Goal: Information Seeking & Learning: Learn about a topic

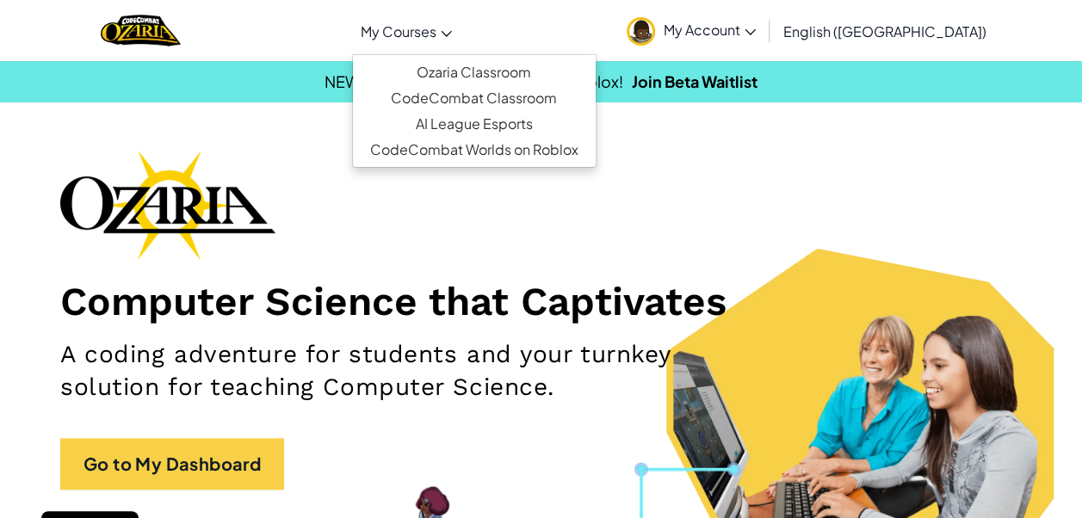
click at [436, 35] on span "My Courses" at bounding box center [399, 31] width 76 height 18
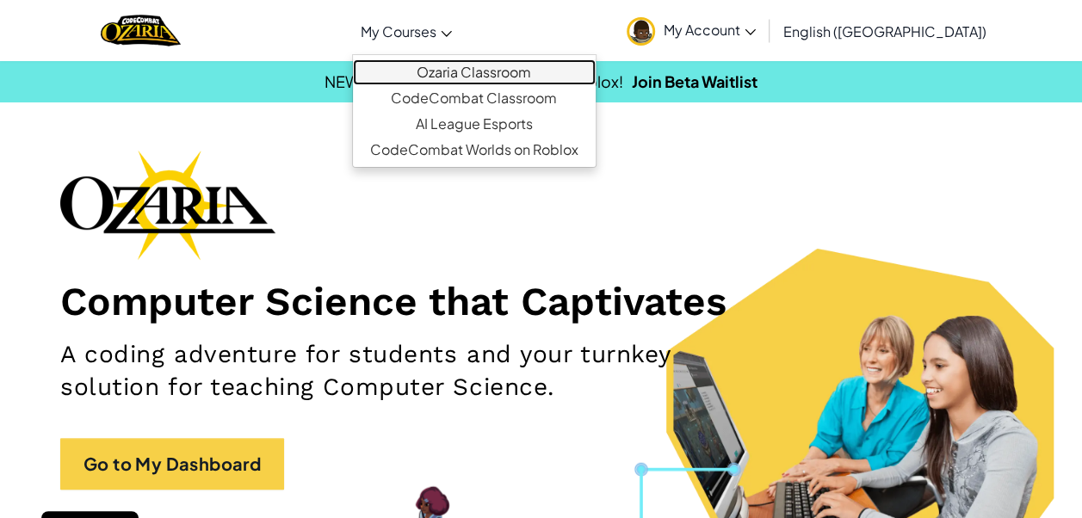
click at [509, 61] on link "Ozaria Classroom" at bounding box center [474, 72] width 243 height 26
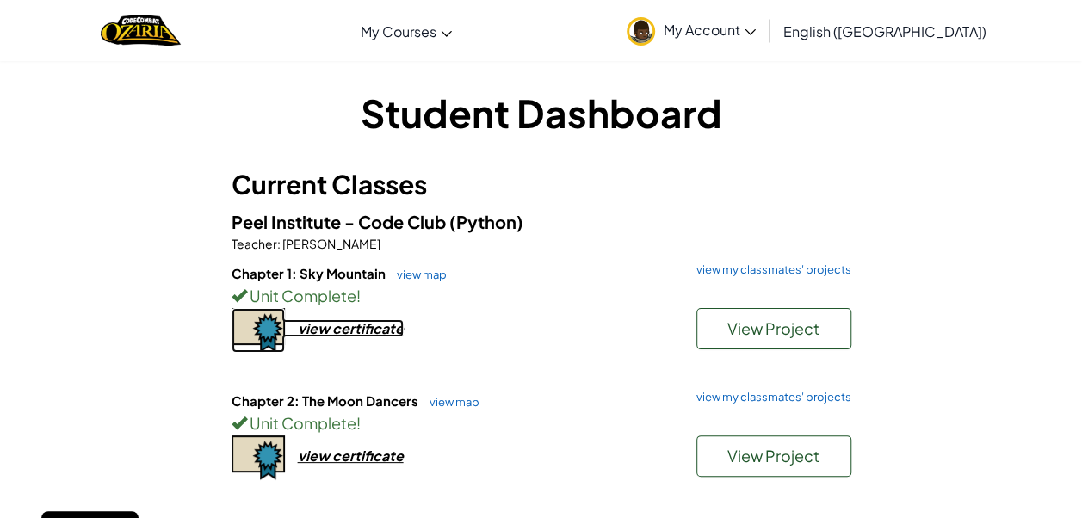
click at [311, 331] on div "view certificate" at bounding box center [351, 328] width 106 height 18
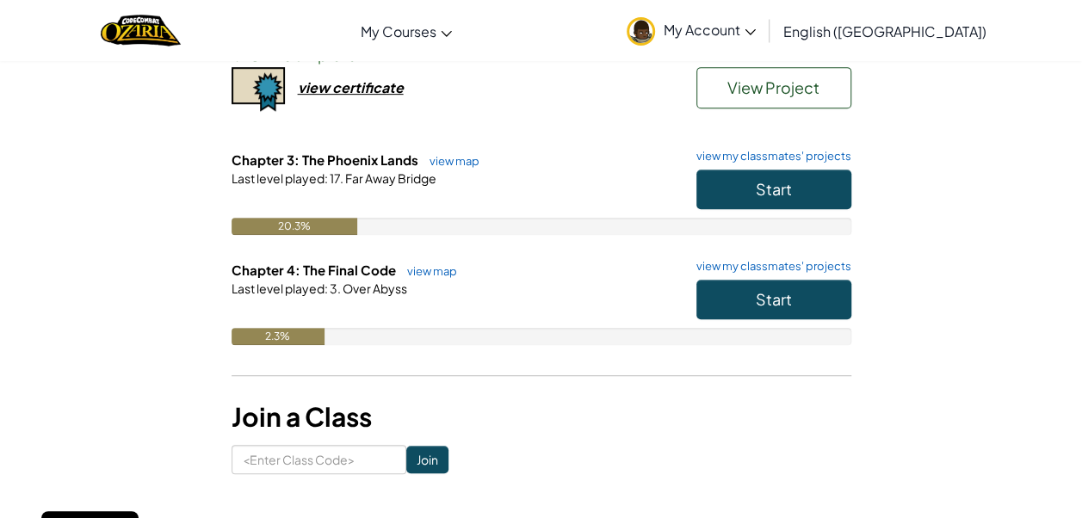
scroll to position [374, 0]
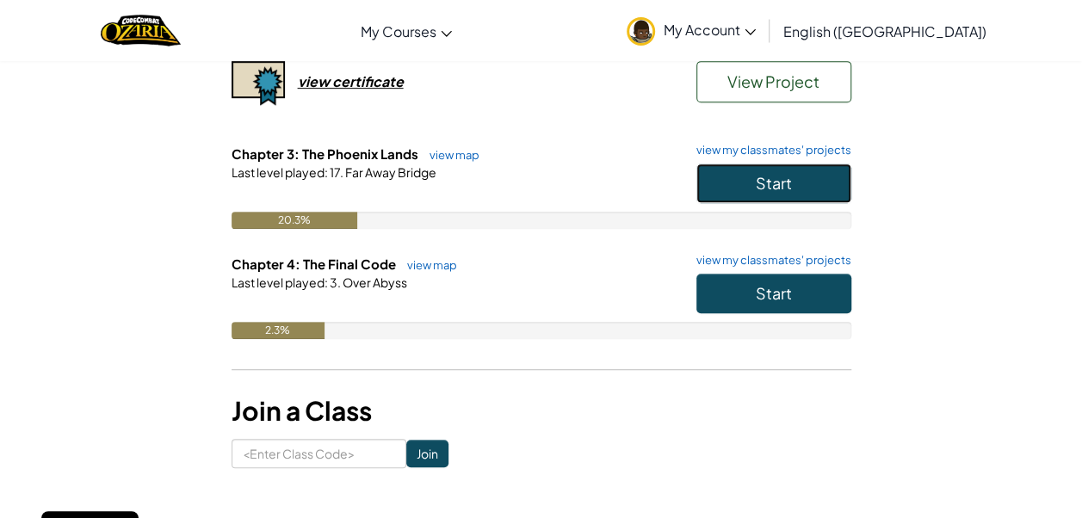
click at [827, 165] on button "Start" at bounding box center [773, 184] width 155 height 40
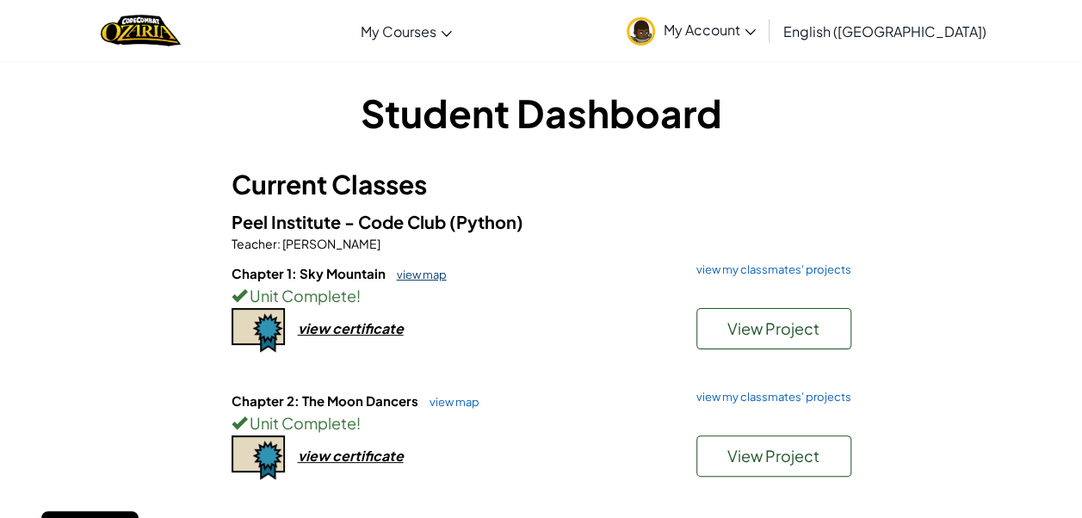
click at [411, 273] on link "view map" at bounding box center [417, 275] width 59 height 14
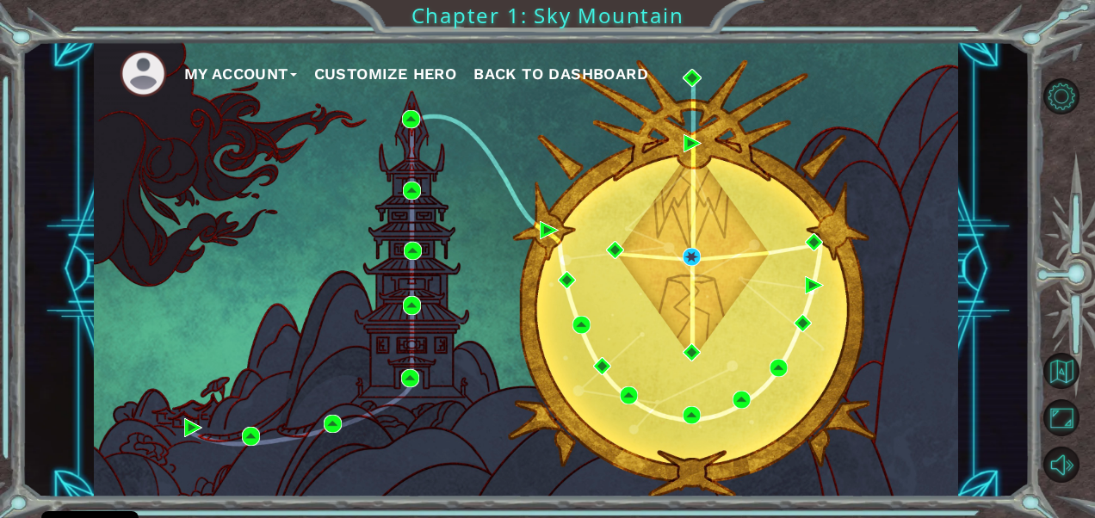
click at [205, 420] on div "My Account Customize Hero Back to Dashboard" at bounding box center [526, 269] width 864 height 456
click at [196, 435] on img at bounding box center [193, 427] width 18 height 18
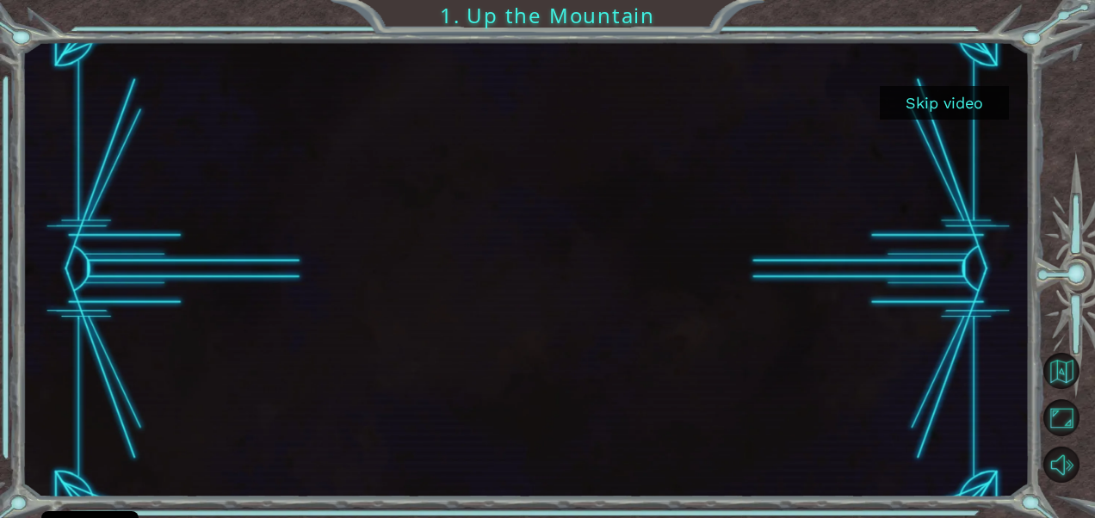
click at [937, 107] on button "Skip video" at bounding box center [944, 103] width 129 height 34
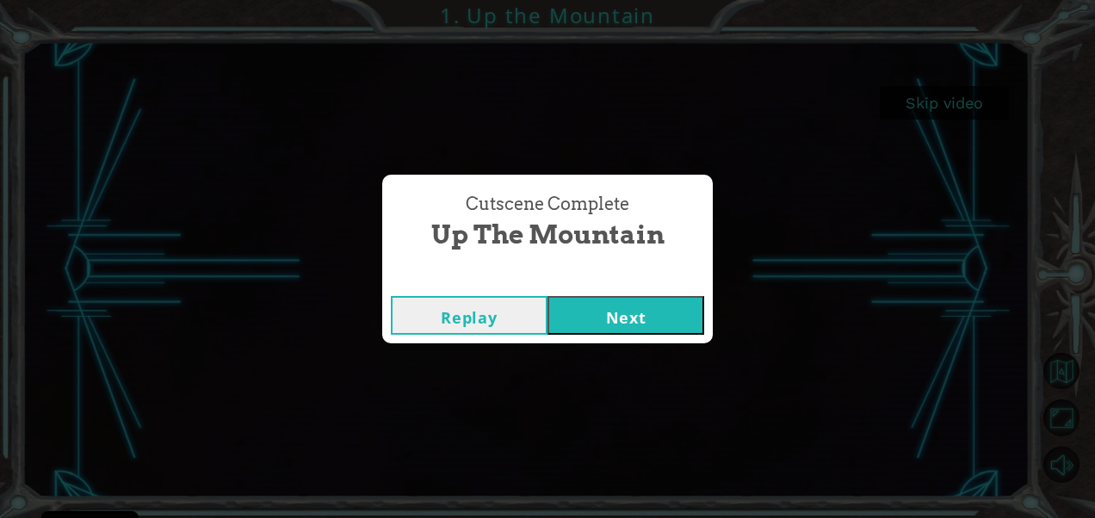
click at [655, 303] on button "Next" at bounding box center [625, 315] width 157 height 39
drag, startPoint x: 674, startPoint y: 299, endPoint x: 704, endPoint y: 301, distance: 30.2
click at [704, 301] on div "Replay Next" at bounding box center [547, 315] width 331 height 56
click at [511, 302] on button "Replay" at bounding box center [469, 315] width 157 height 39
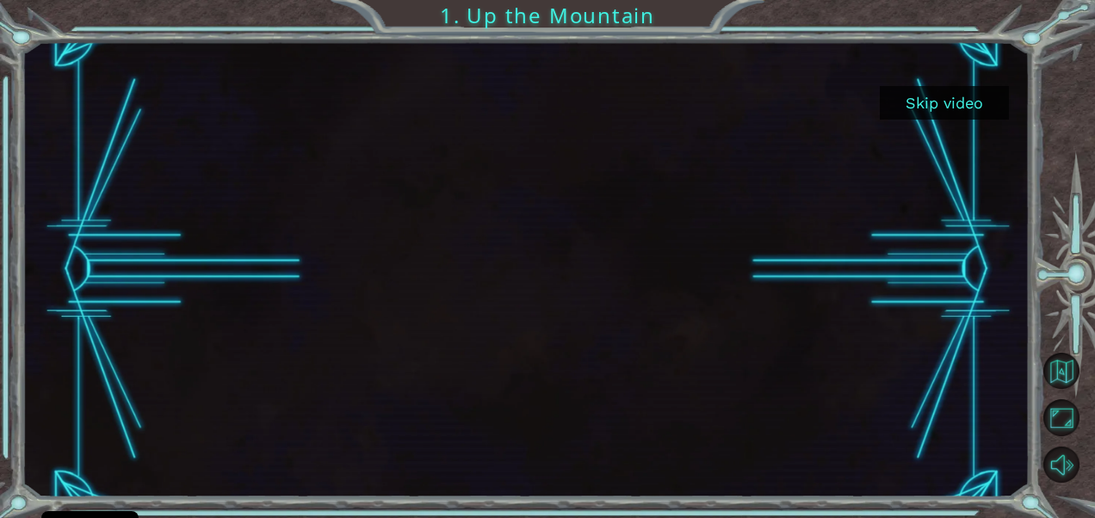
click at [912, 96] on button "Skip video" at bounding box center [944, 103] width 129 height 34
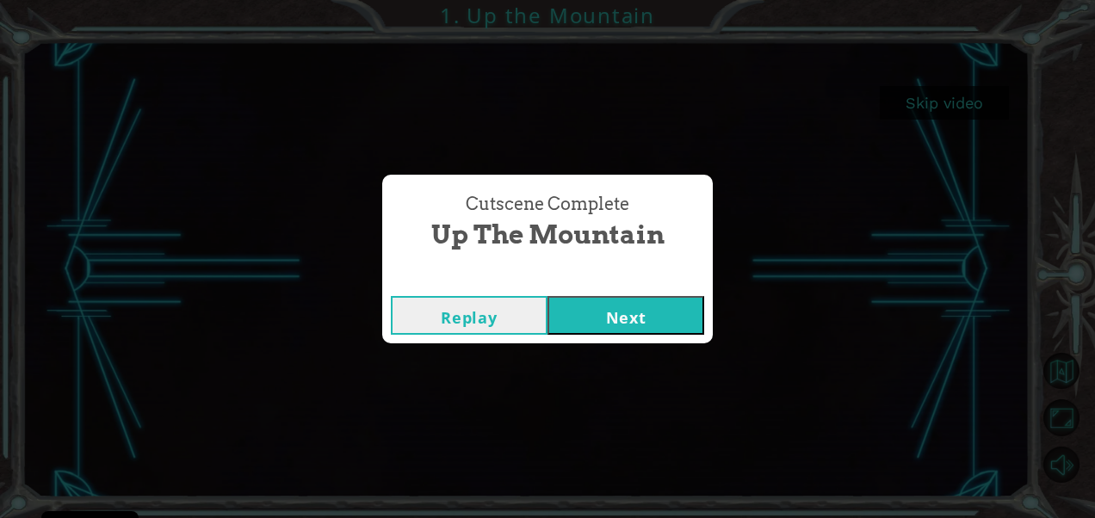
click at [601, 309] on button "Next" at bounding box center [625, 315] width 157 height 39
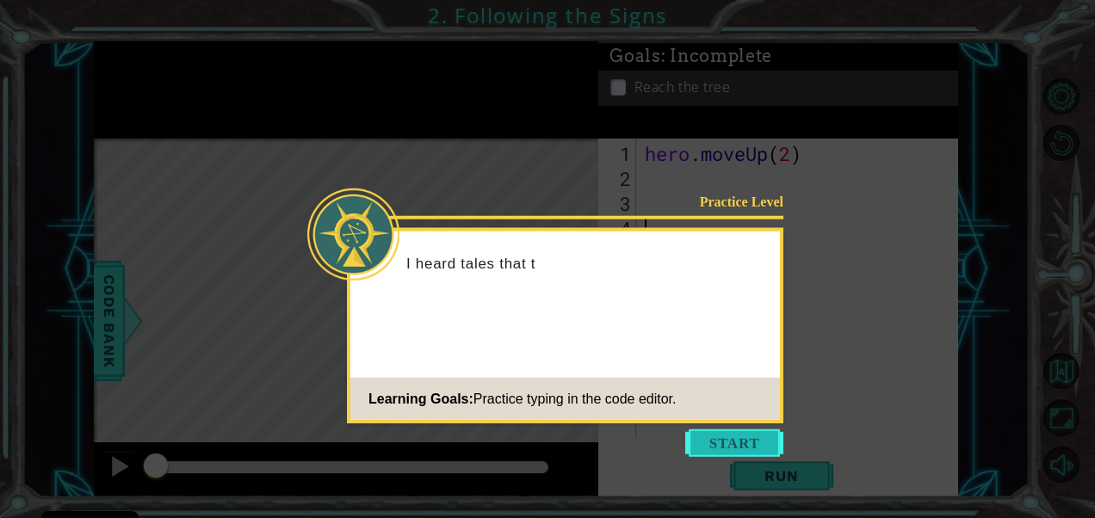
click at [736, 432] on button "Start" at bounding box center [734, 444] width 98 height 28
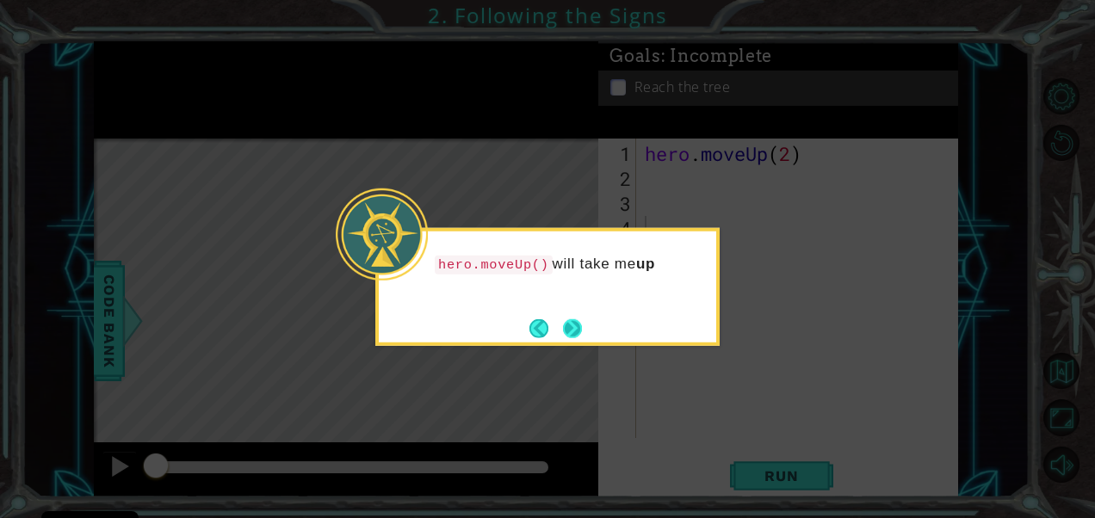
click at [573, 331] on button "Next" at bounding box center [572, 327] width 19 height 19
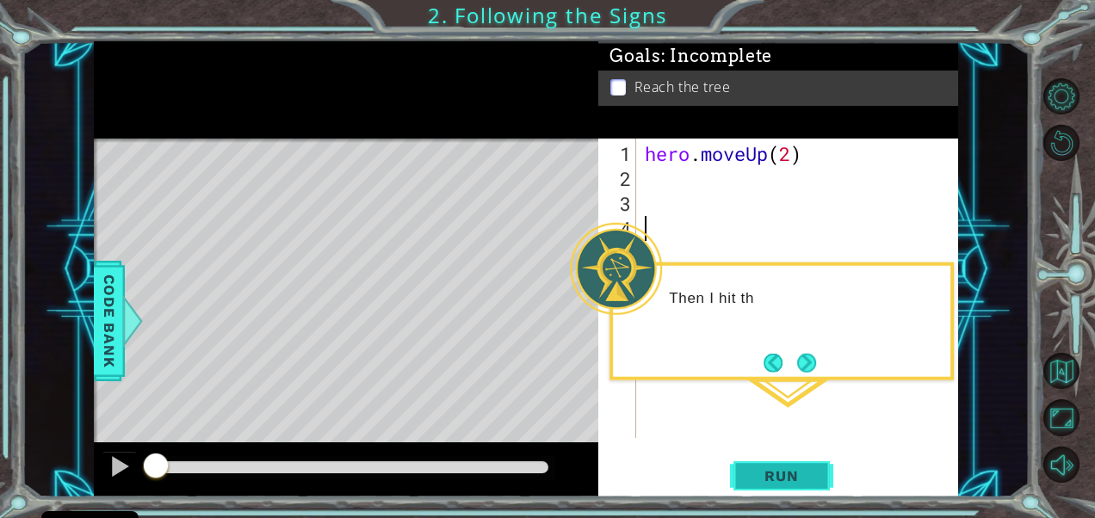
click at [787, 480] on span "Run" at bounding box center [781, 475] width 68 height 17
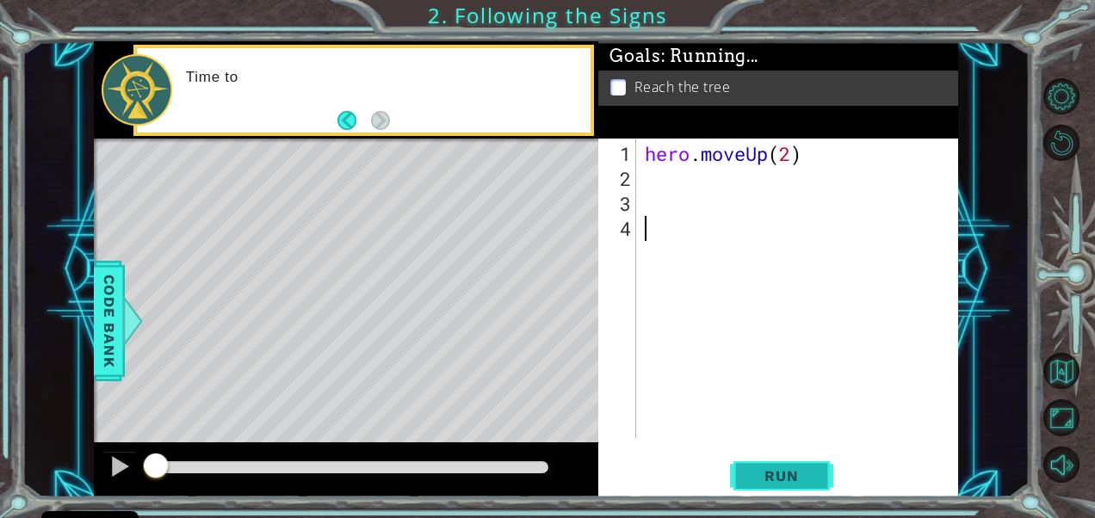
click at [787, 480] on span "Run" at bounding box center [781, 475] width 68 height 17
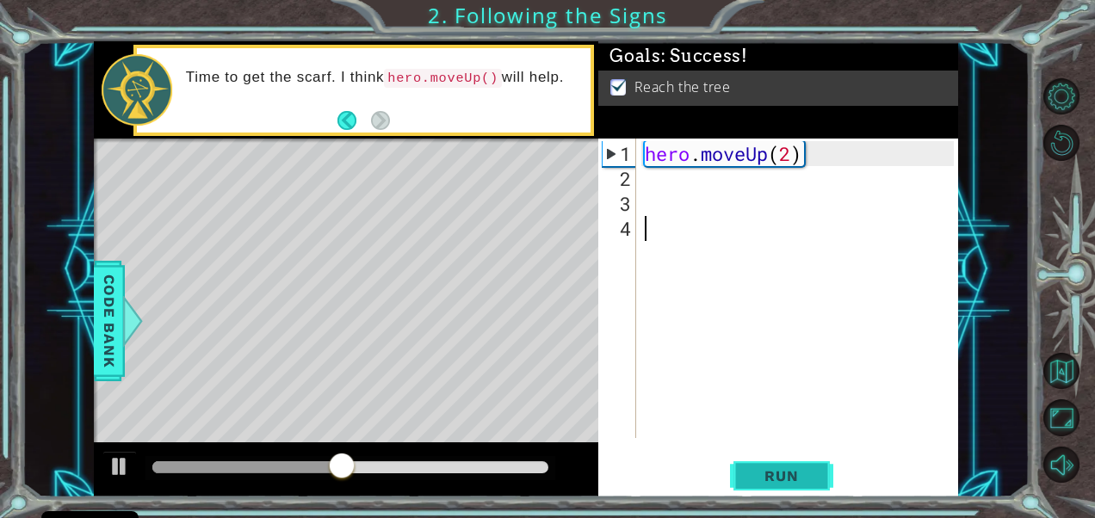
drag, startPoint x: 787, startPoint y: 480, endPoint x: 769, endPoint y: 477, distance: 18.4
drag, startPoint x: 769, startPoint y: 477, endPoint x: 661, endPoint y: 369, distance: 152.2
click at [661, 369] on div "hero . moveUp ( 2 )" at bounding box center [801, 315] width 321 height 349
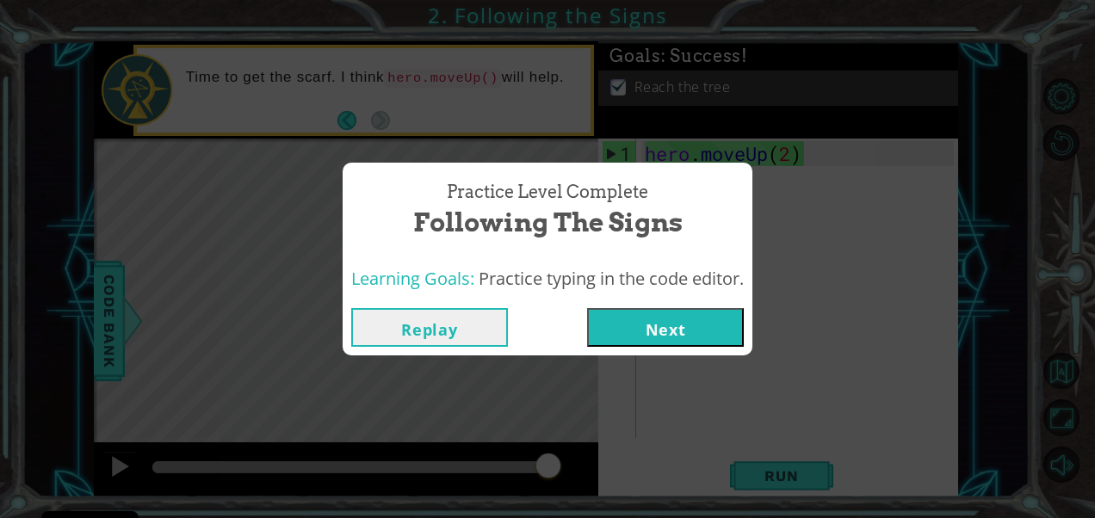
click at [499, 79] on div "Practice Level Complete Following the Signs Learning Goals: Practice typing in …" at bounding box center [547, 259] width 1095 height 518
click at [721, 324] on button "Next" at bounding box center [665, 327] width 157 height 39
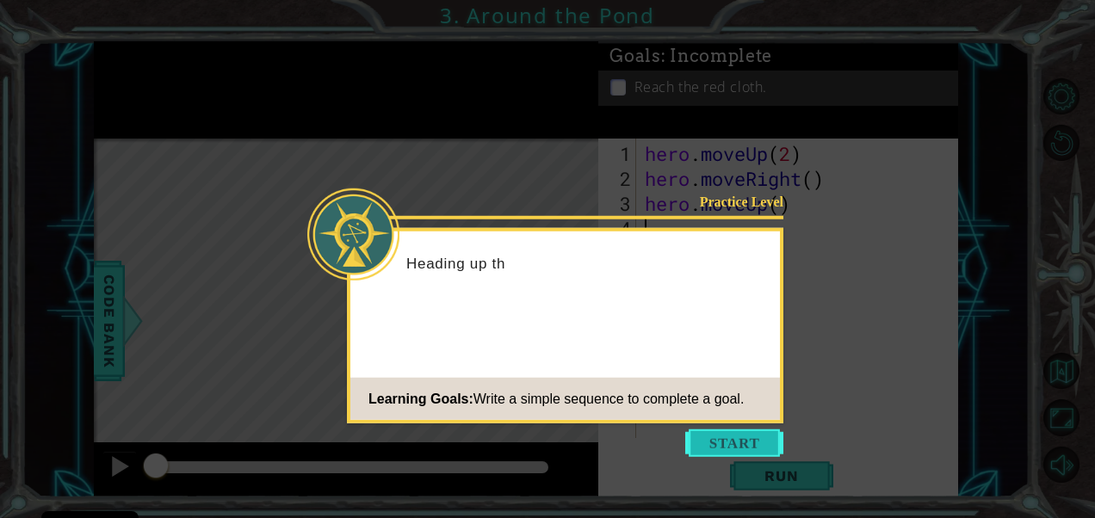
click at [760, 439] on button "Start" at bounding box center [734, 444] width 98 height 28
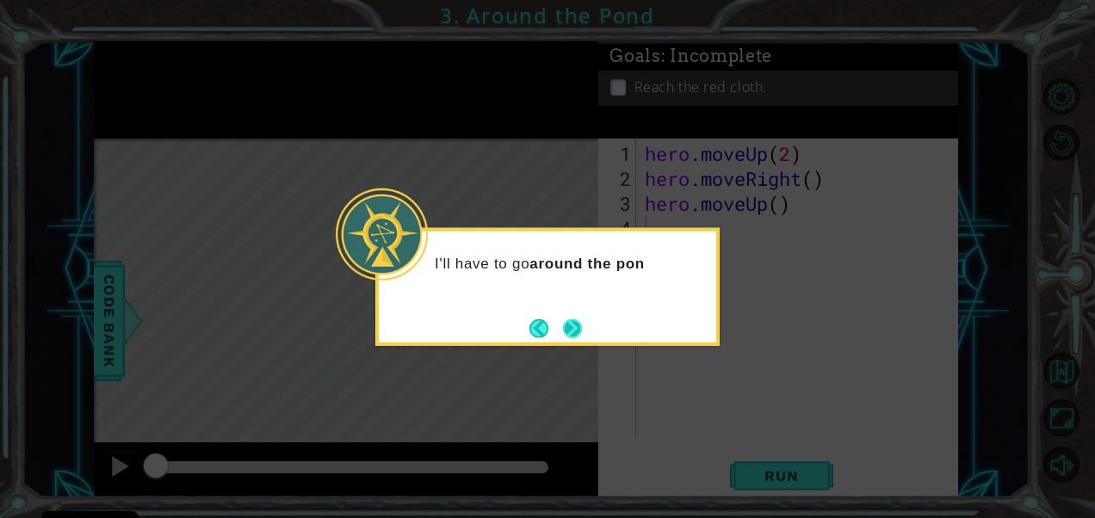
click at [566, 329] on button "Next" at bounding box center [572, 327] width 19 height 19
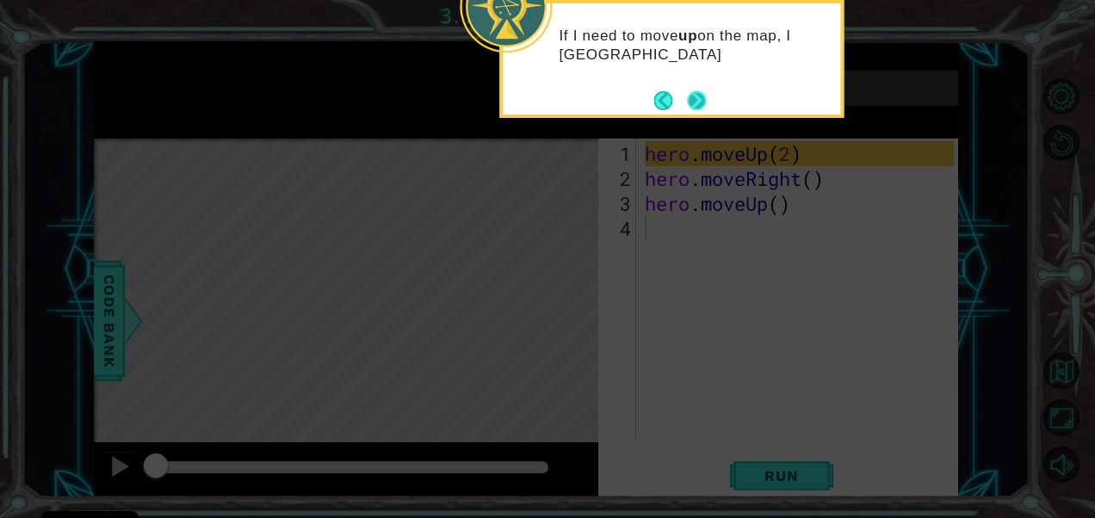
click at [687, 110] on button "Next" at bounding box center [696, 100] width 19 height 19
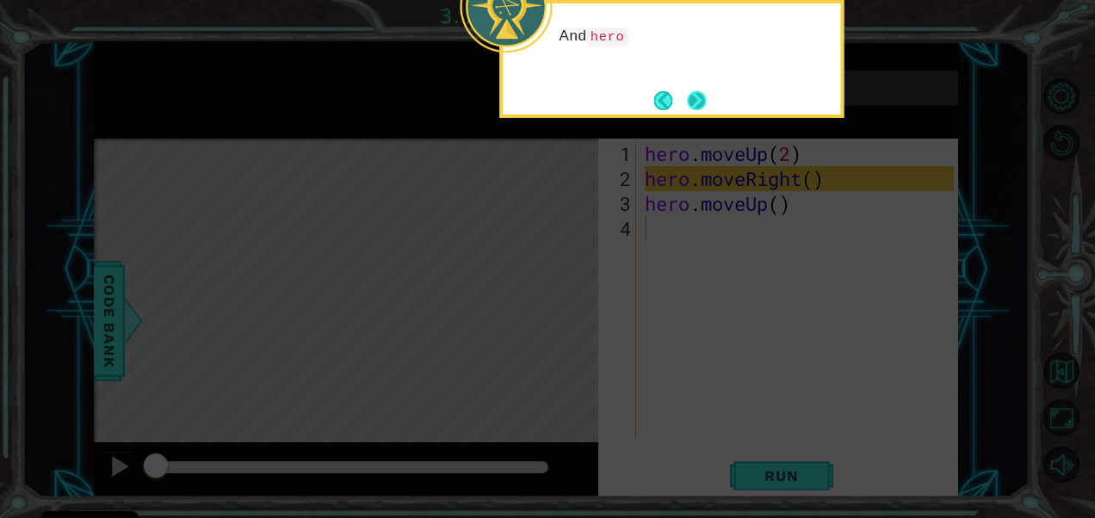
click at [687, 110] on button "Next" at bounding box center [696, 100] width 19 height 19
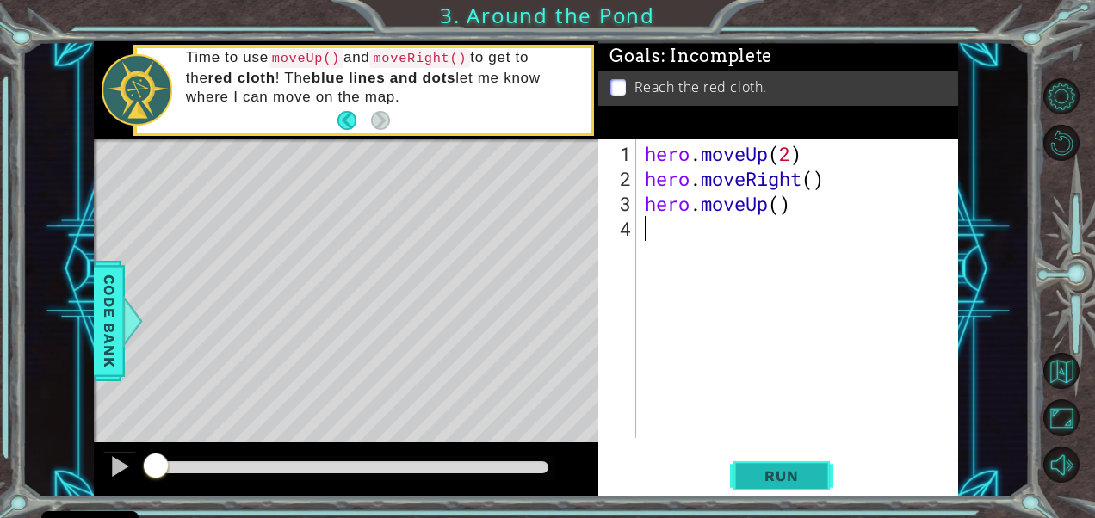
click at [771, 472] on span "Run" at bounding box center [781, 475] width 68 height 17
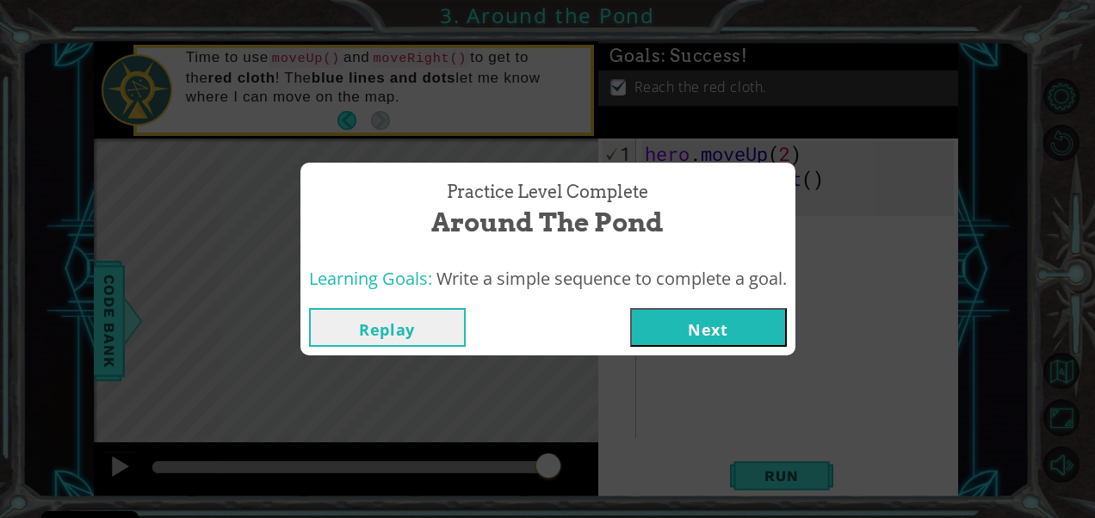
drag, startPoint x: 771, startPoint y: 472, endPoint x: 682, endPoint y: 324, distance: 173.0
click at [682, 324] on button "Next" at bounding box center [708, 327] width 157 height 39
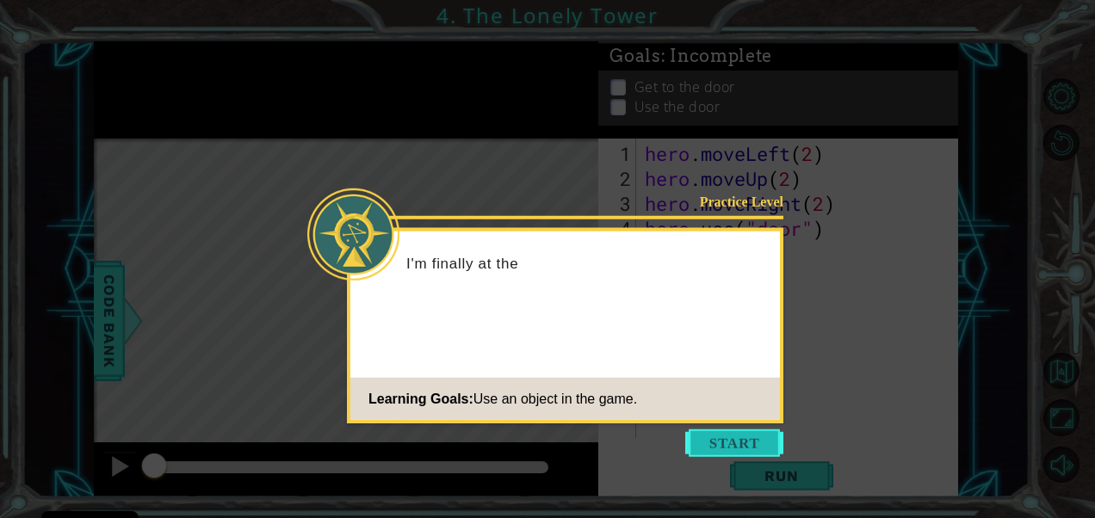
click at [725, 439] on button "Start" at bounding box center [734, 444] width 98 height 28
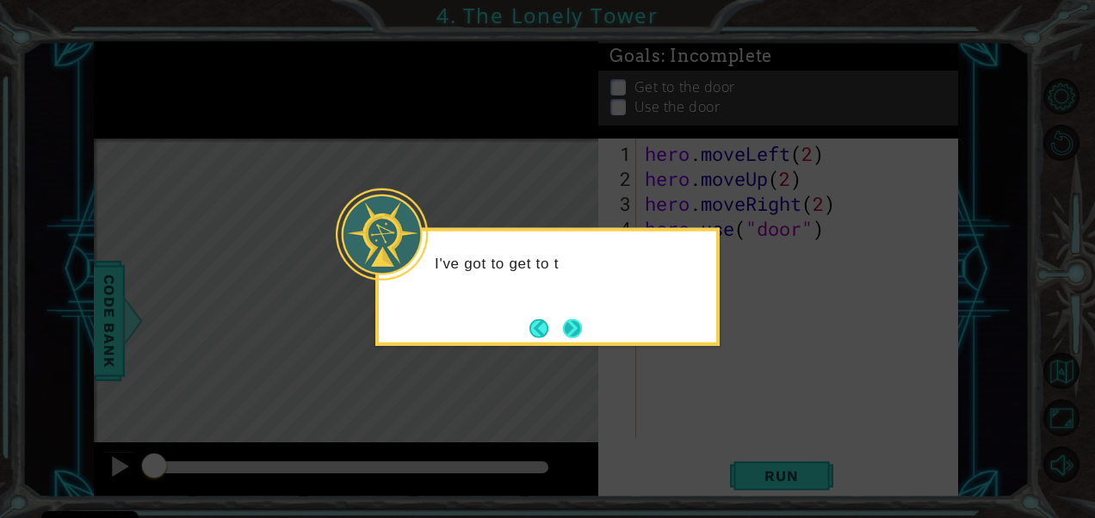
click at [581, 321] on button "Next" at bounding box center [572, 327] width 19 height 19
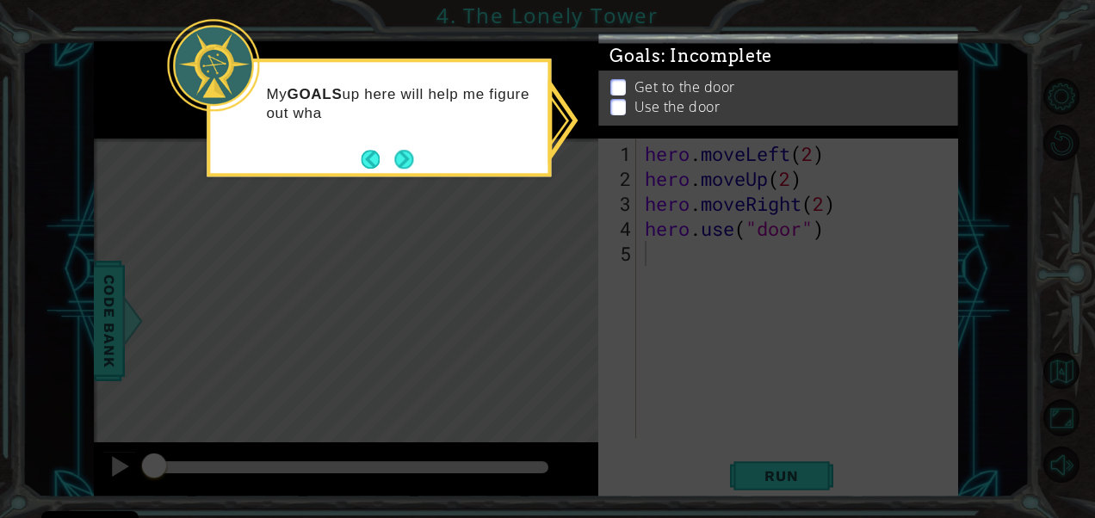
click at [431, 157] on div "My GOALS up here will help me figure out wha" at bounding box center [379, 118] width 344 height 118
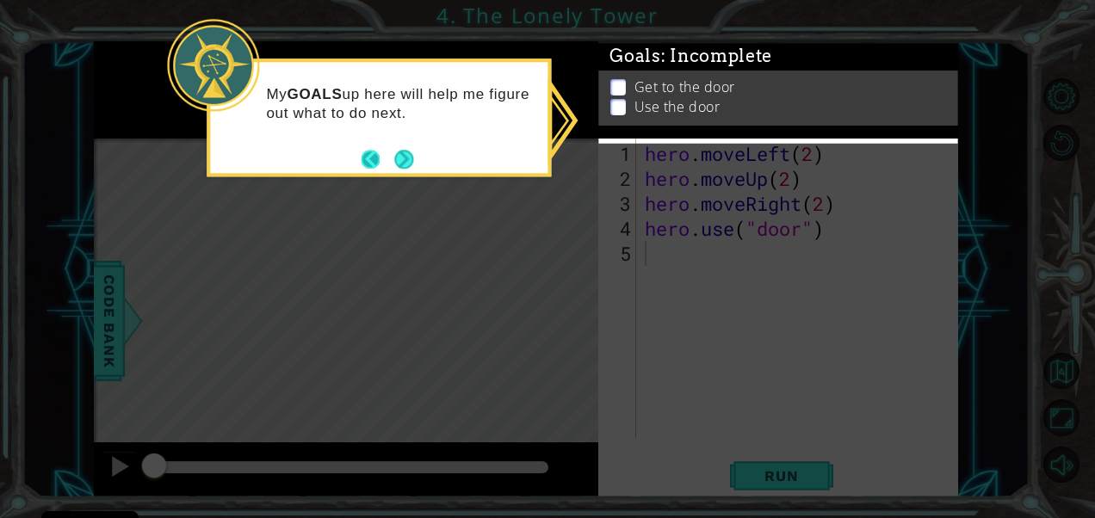
click at [374, 155] on button "Back" at bounding box center [378, 159] width 34 height 19
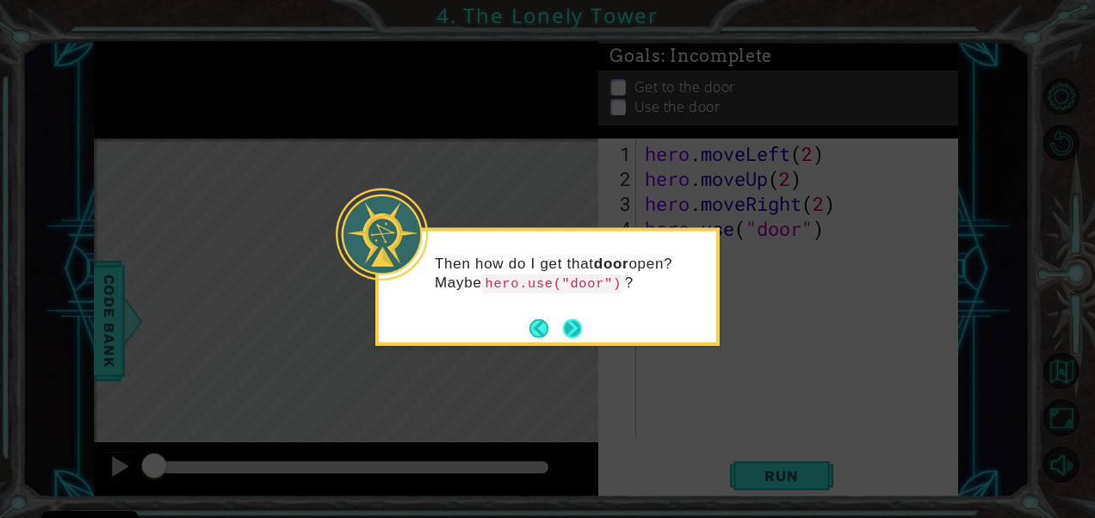
click at [575, 331] on button "Next" at bounding box center [572, 327] width 19 height 19
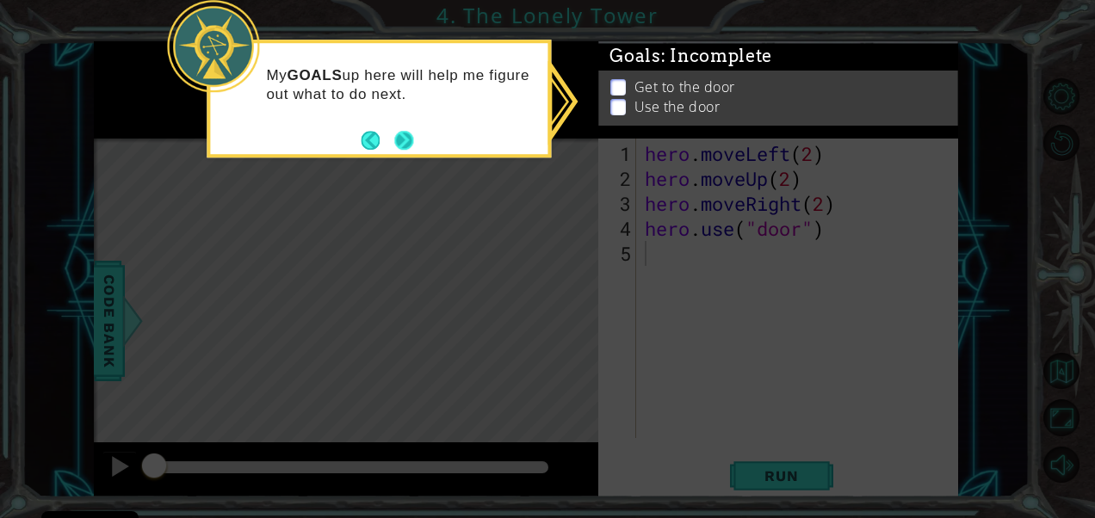
click at [399, 141] on button "Next" at bounding box center [403, 140] width 19 height 19
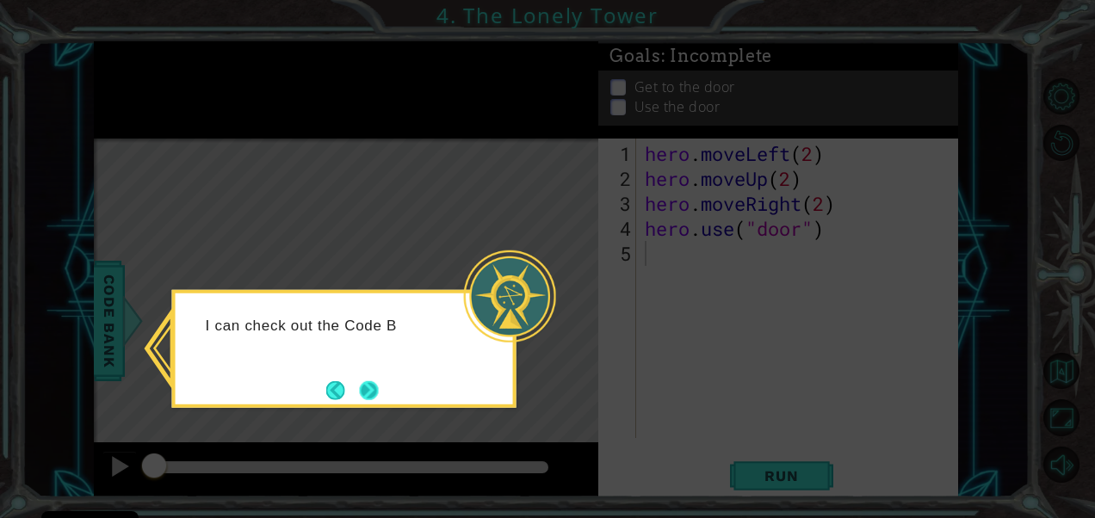
click at [378, 380] on button "Next" at bounding box center [369, 389] width 19 height 19
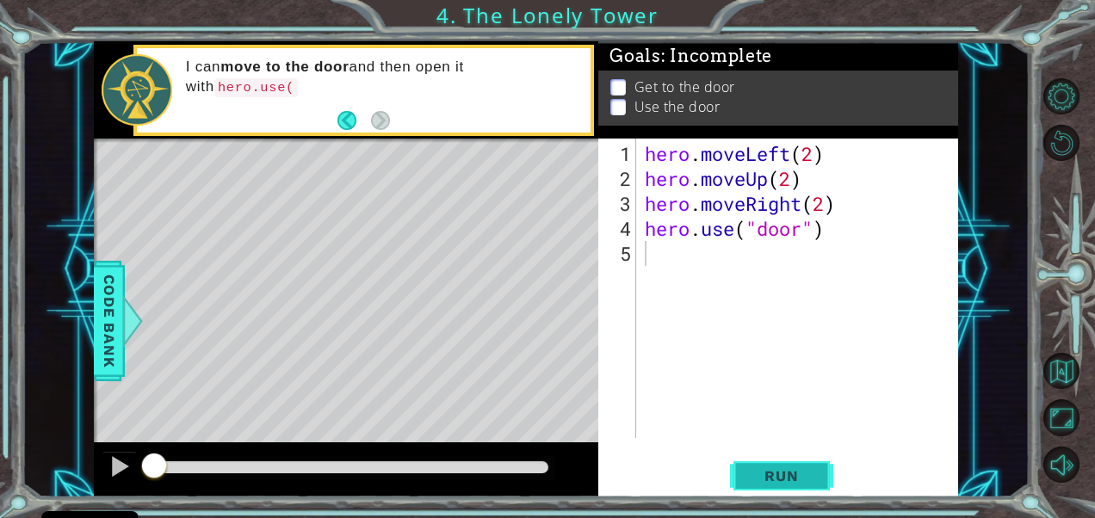
click at [801, 479] on span "Run" at bounding box center [781, 475] width 68 height 17
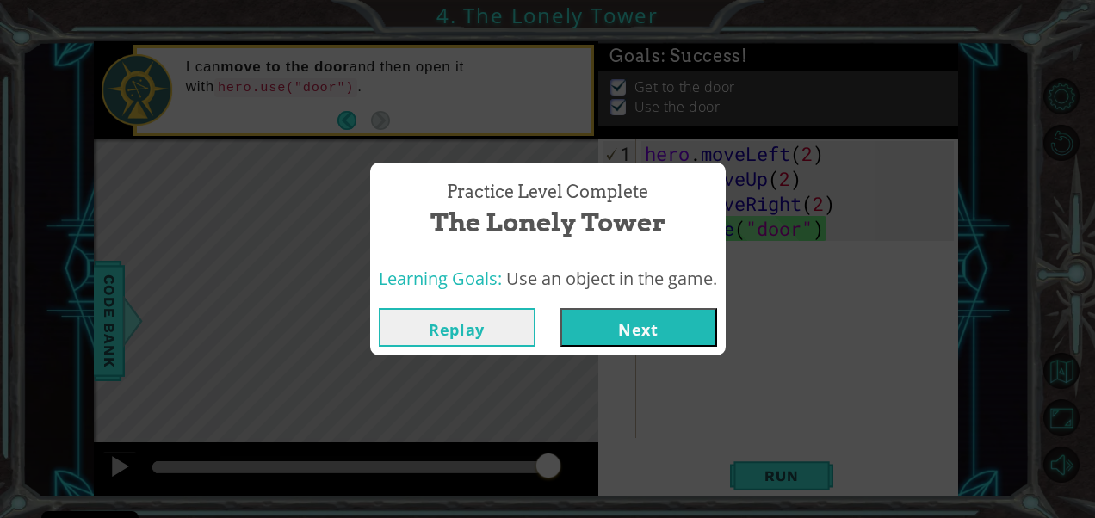
click at [649, 357] on div "Practice Level Complete The Lonely Tower Learning Goals: Use an object in the g…" at bounding box center [547, 259] width 1095 height 518
click at [639, 336] on button "Next" at bounding box center [638, 327] width 157 height 39
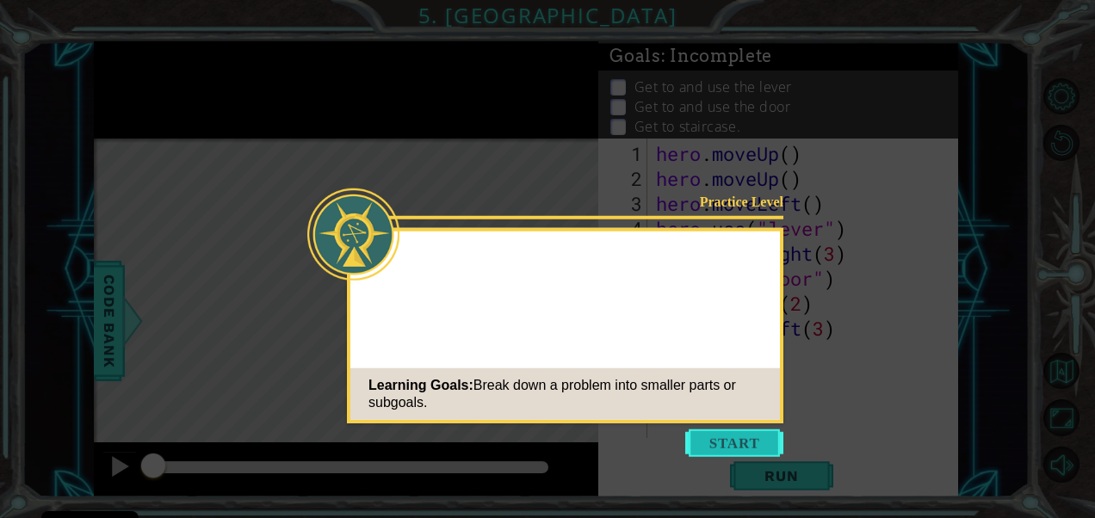
click at [720, 448] on button "Start" at bounding box center [734, 444] width 98 height 28
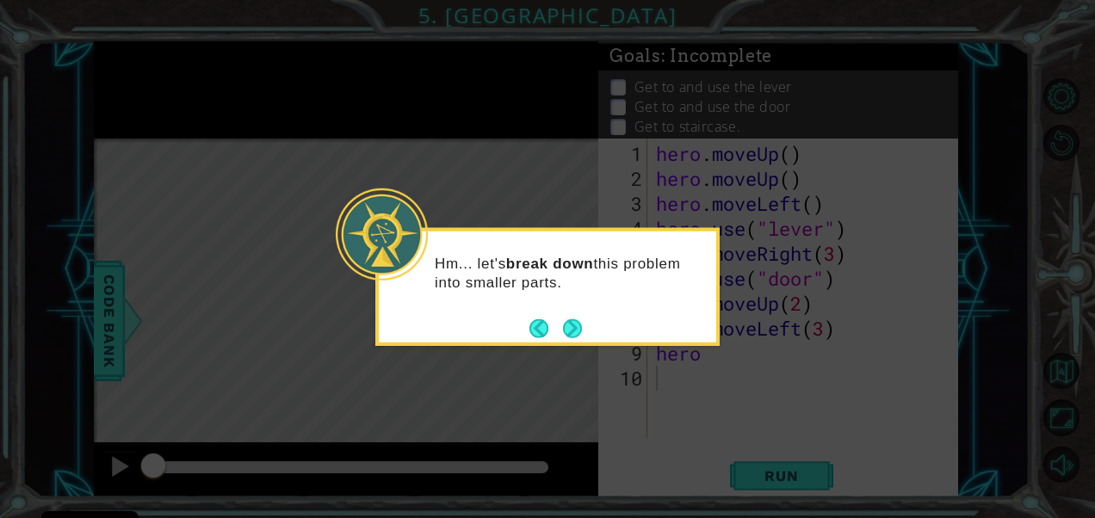
click at [528, 148] on icon at bounding box center [547, 259] width 1095 height 518
click at [564, 326] on button "Next" at bounding box center [572, 327] width 19 height 19
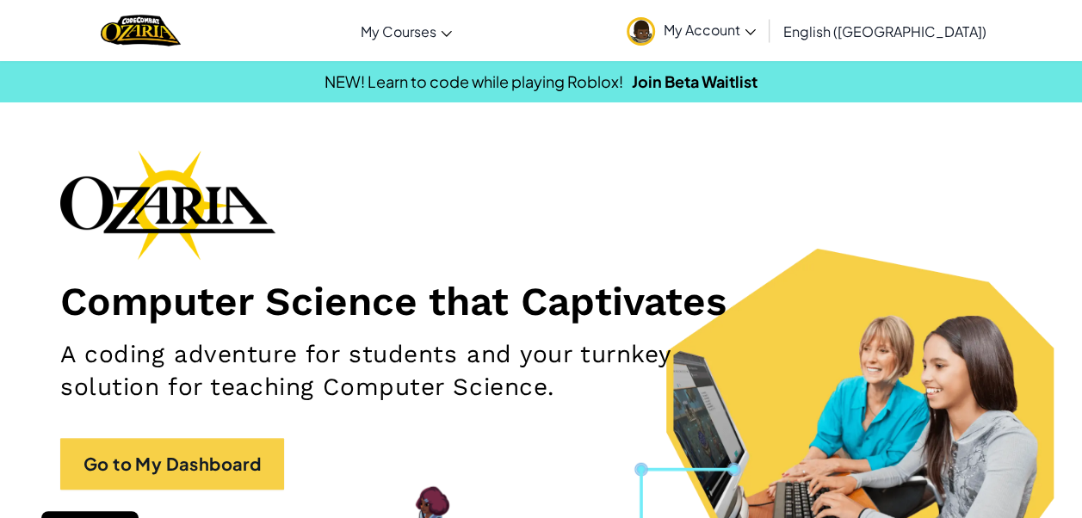
click at [756, 27] on span "My Account" at bounding box center [710, 30] width 92 height 18
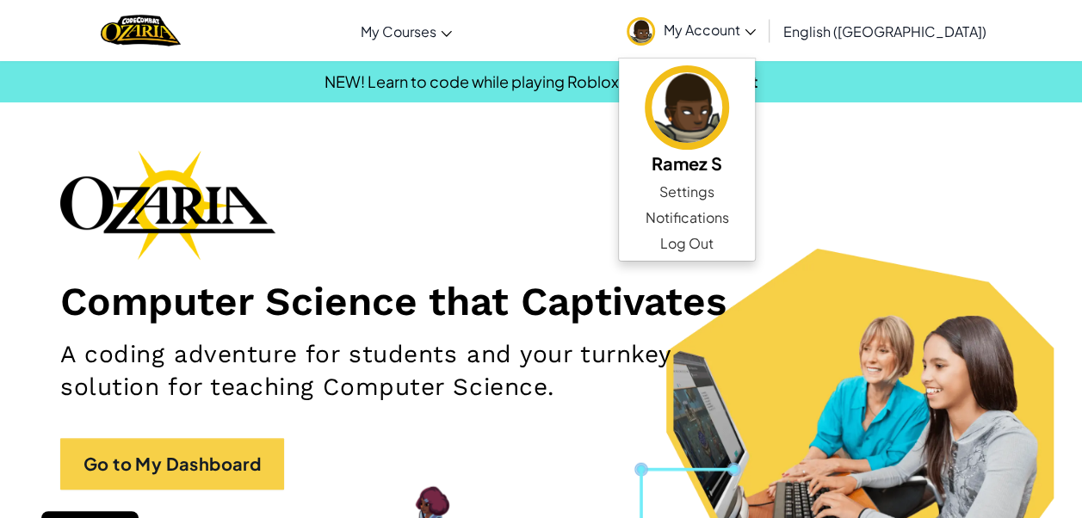
click at [655, 32] on img at bounding box center [641, 31] width 28 height 28
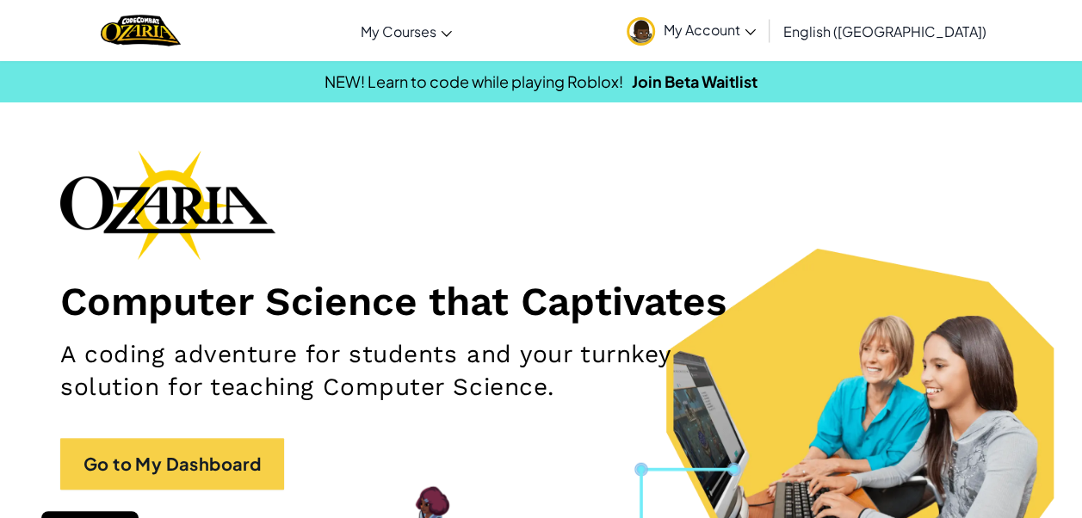
click at [655, 32] on img at bounding box center [641, 31] width 28 height 28
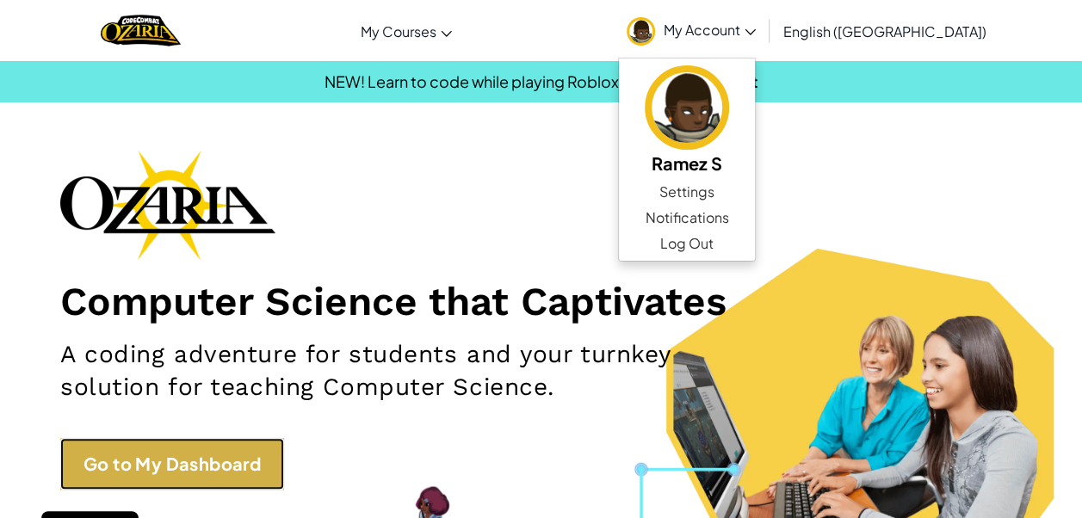
click at [268, 450] on link "Go to My Dashboard" at bounding box center [172, 464] width 224 height 52
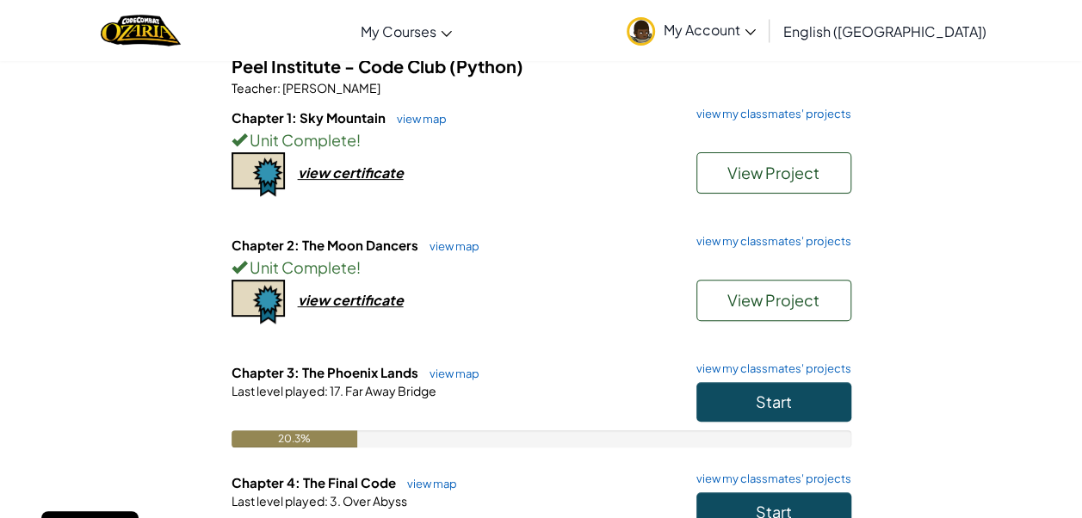
scroll to position [160, 0]
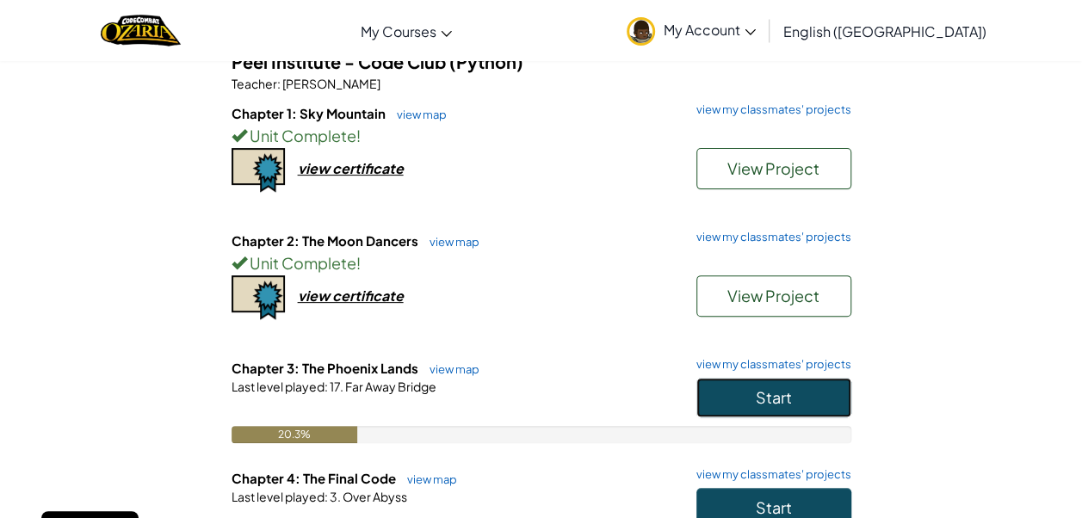
click at [796, 392] on button "Start" at bounding box center [773, 398] width 155 height 40
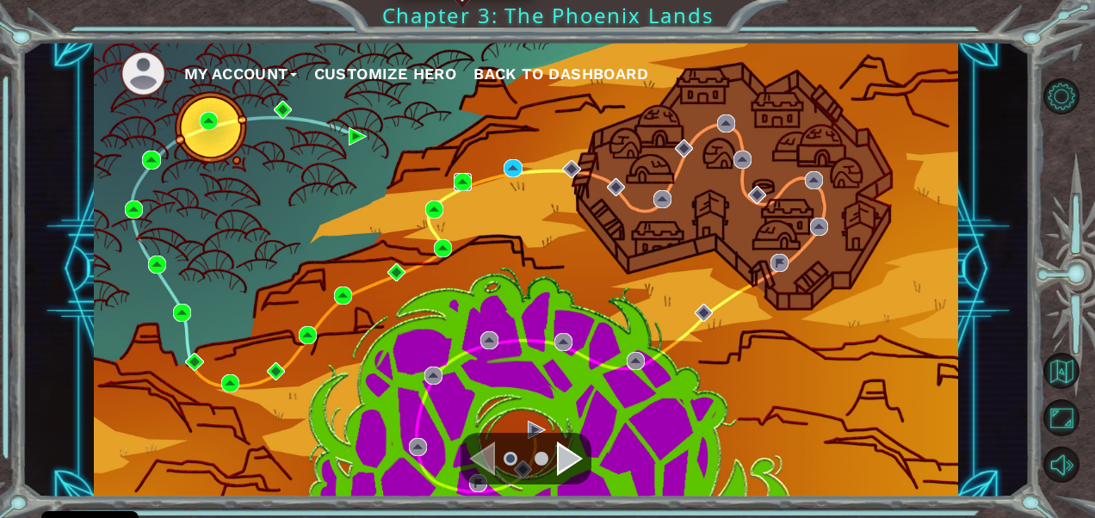
click at [465, 184] on img at bounding box center [463, 182] width 18 height 18
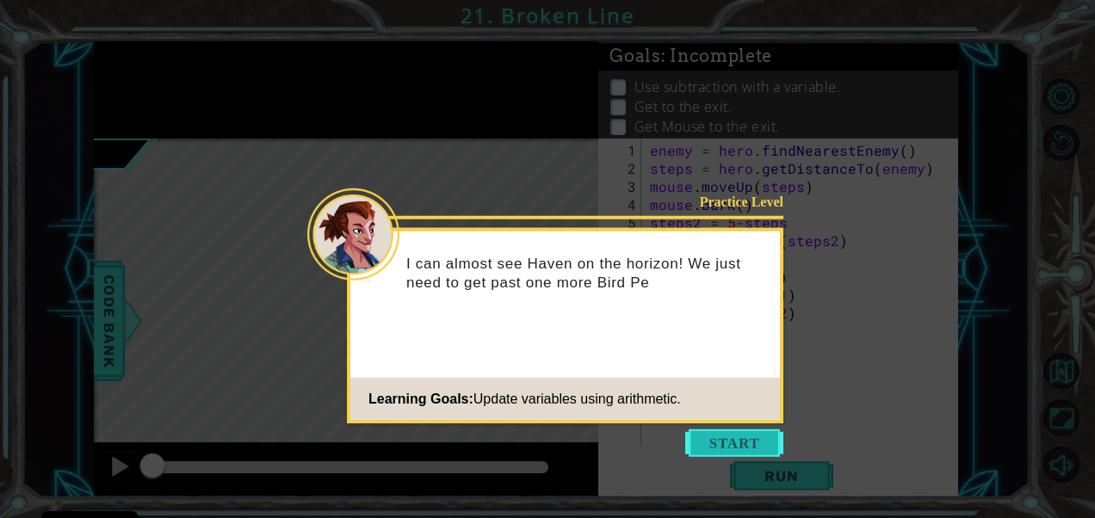
click at [716, 441] on button "Start" at bounding box center [734, 444] width 98 height 28
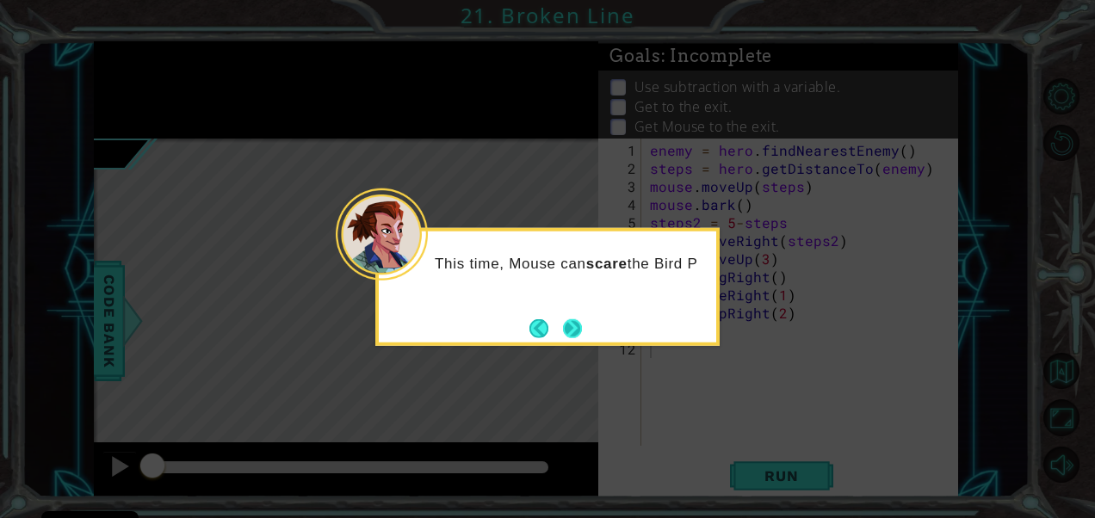
click at [575, 318] on button "Next" at bounding box center [572, 327] width 19 height 19
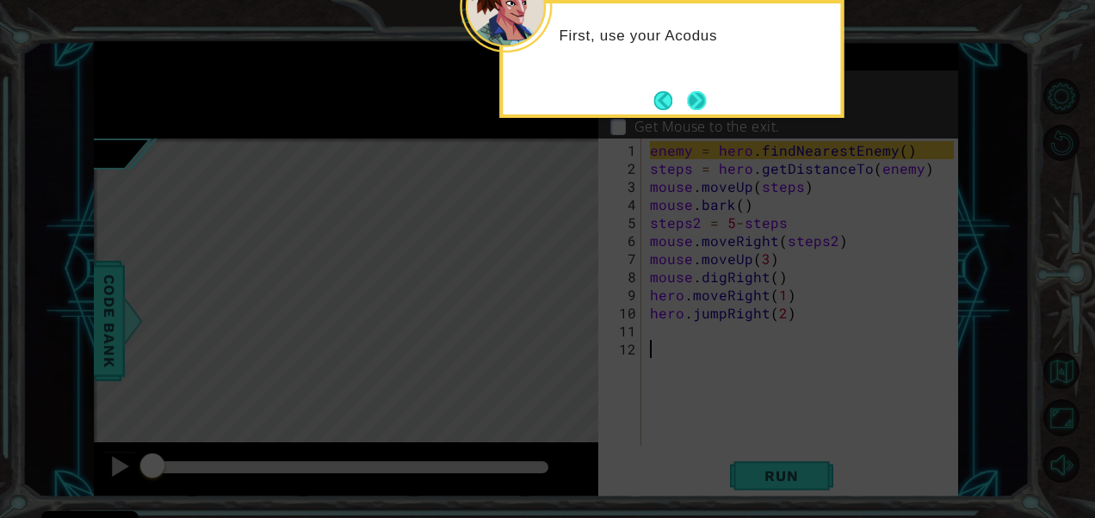
click at [689, 108] on button "Next" at bounding box center [696, 100] width 19 height 19
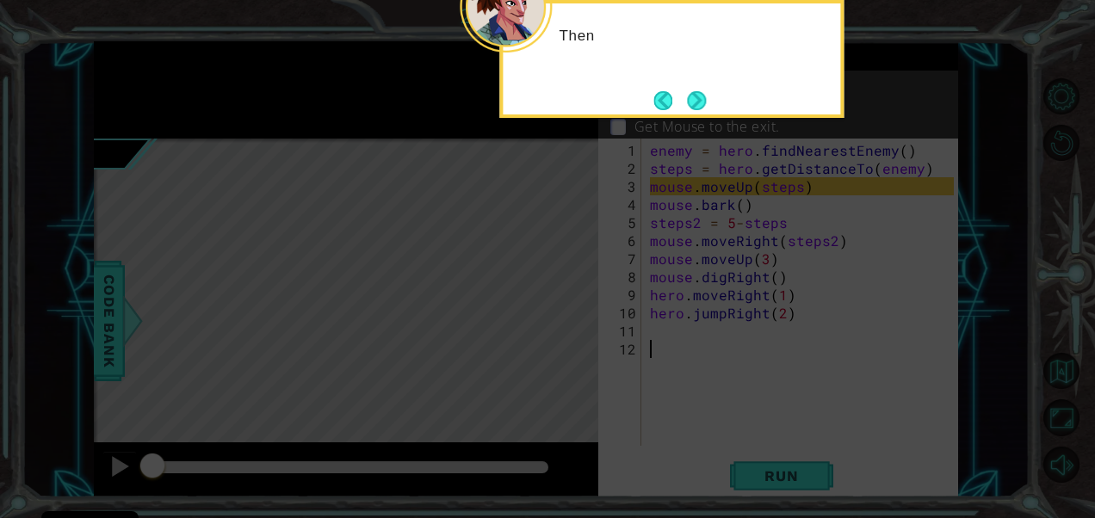
click at [689, 108] on button "Next" at bounding box center [696, 100] width 19 height 19
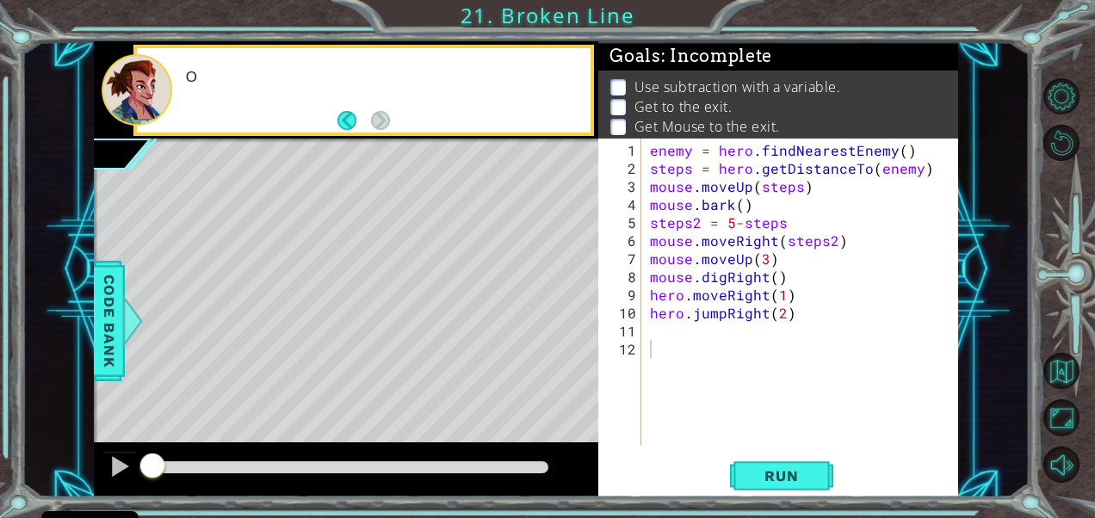
click at [689, 108] on p "Get to the exit." at bounding box center [683, 106] width 98 height 19
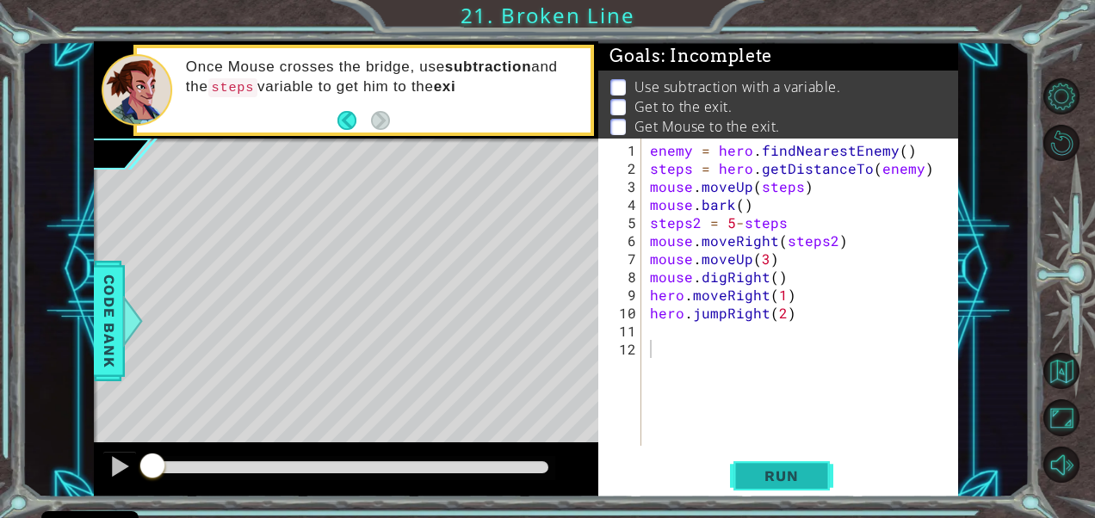
click at [761, 475] on span "Run" at bounding box center [781, 475] width 68 height 17
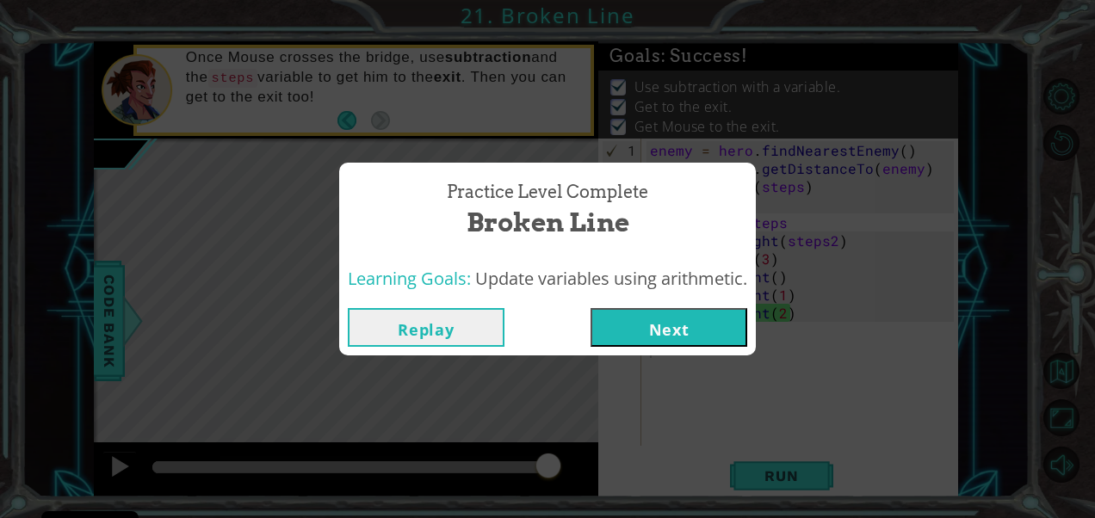
click at [683, 319] on button "Next" at bounding box center [668, 327] width 157 height 39
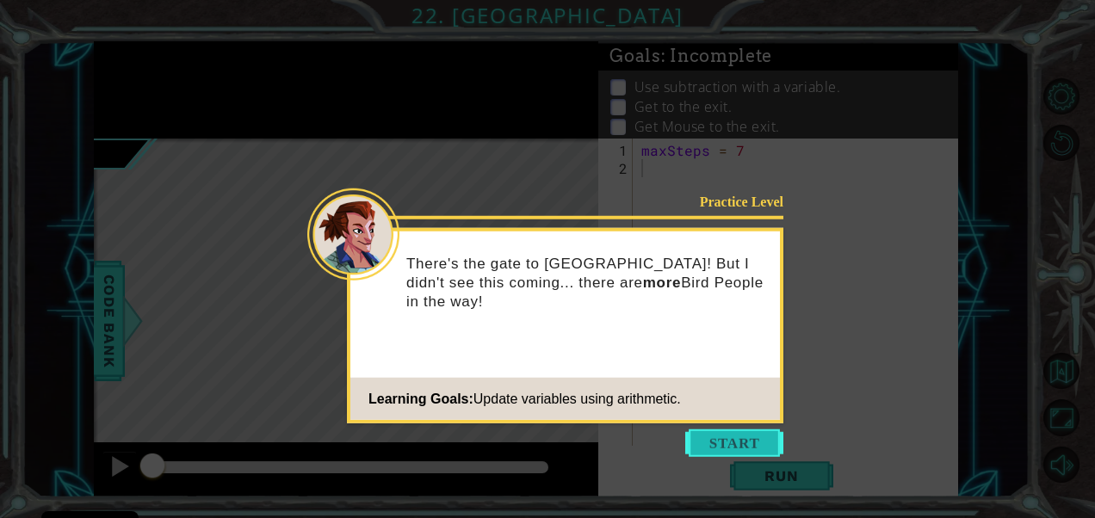
click at [740, 450] on button "Start" at bounding box center [734, 444] width 98 height 28
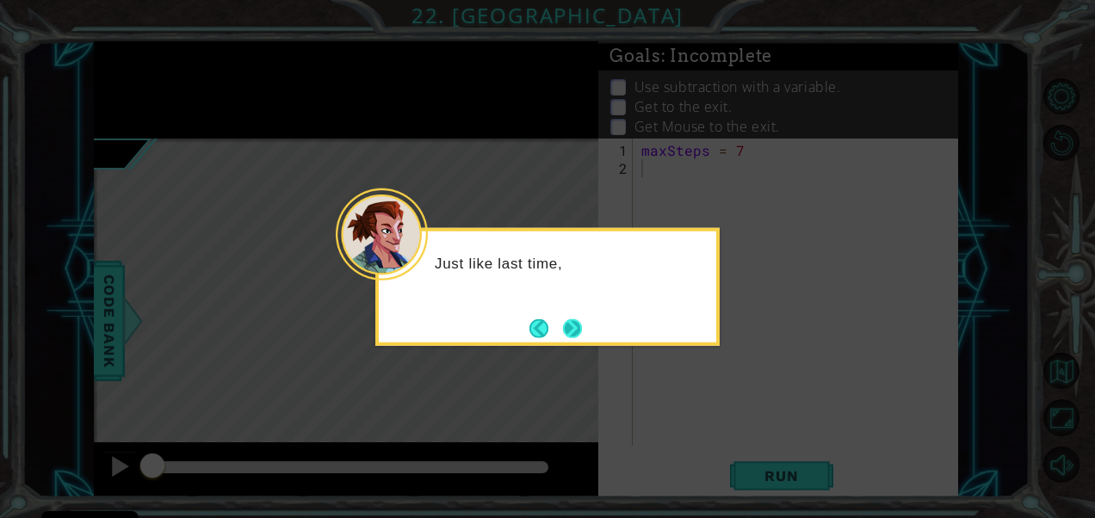
click at [572, 335] on button "Next" at bounding box center [572, 327] width 19 height 19
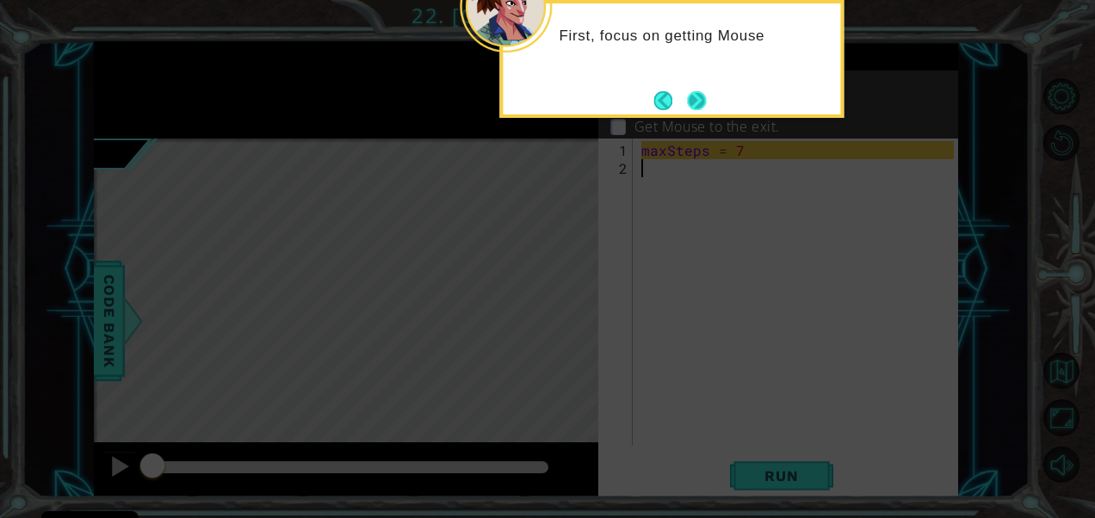
click at [687, 100] on button "Next" at bounding box center [696, 100] width 19 height 19
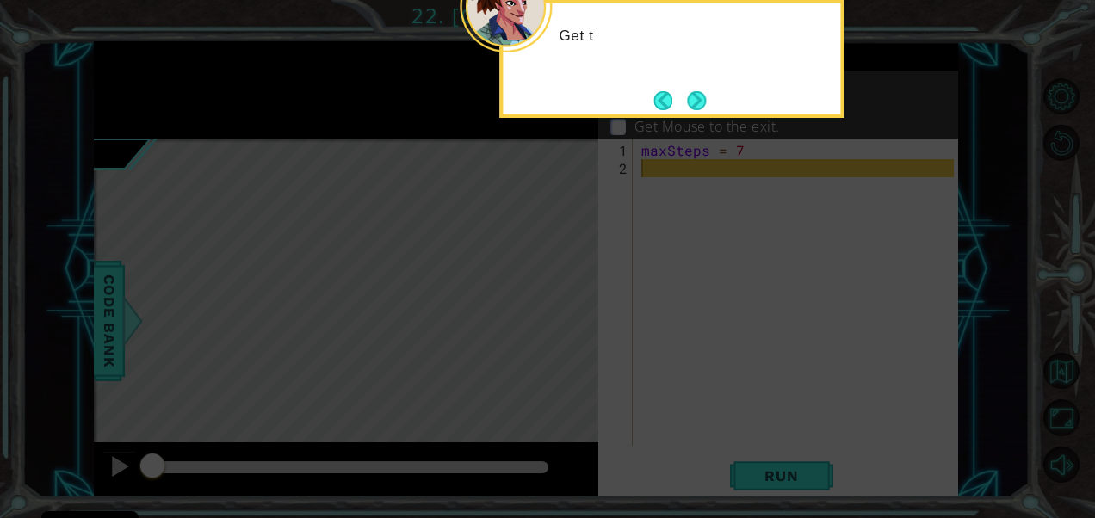
click at [687, 100] on button "Next" at bounding box center [696, 100] width 19 height 19
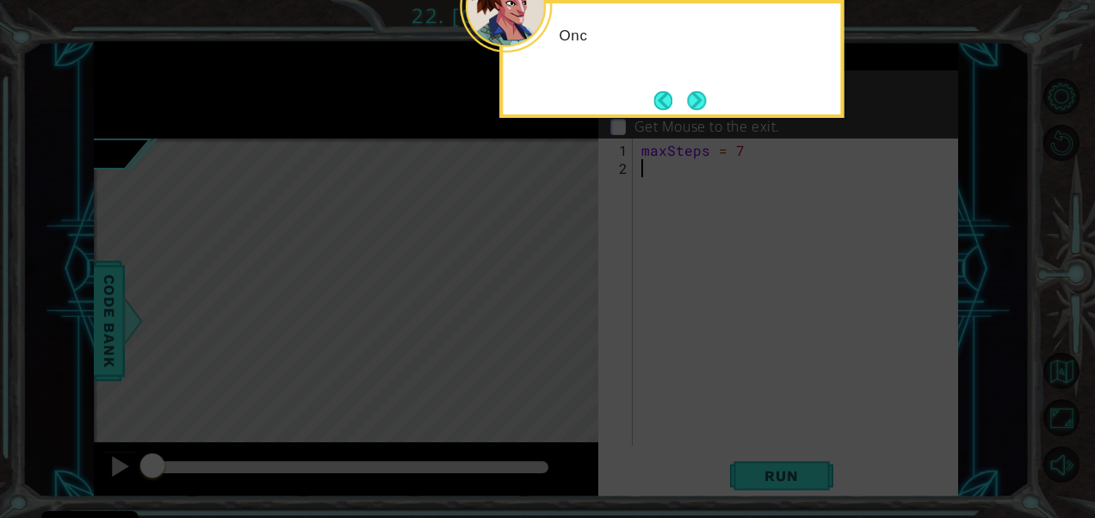
click at [687, 100] on button "Next" at bounding box center [696, 100] width 19 height 19
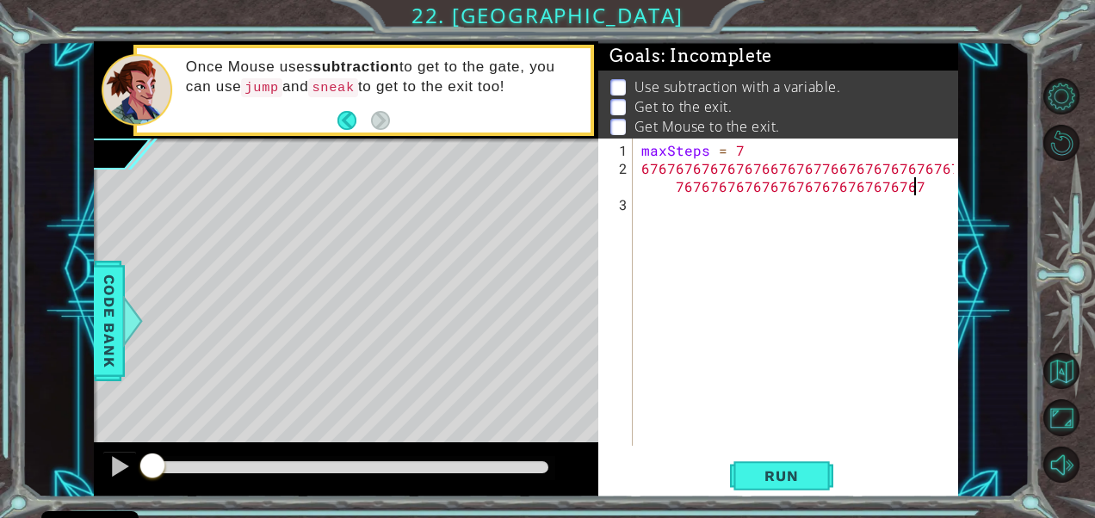
scroll to position [0, 34]
type textarea "676767676767676676767766767676767676767676767676767676767676767676767"
click at [666, 209] on div "maxSteps = 7 67676767676767667676776676767676767676 767676767676767676767676767…" at bounding box center [800, 312] width 325 height 343
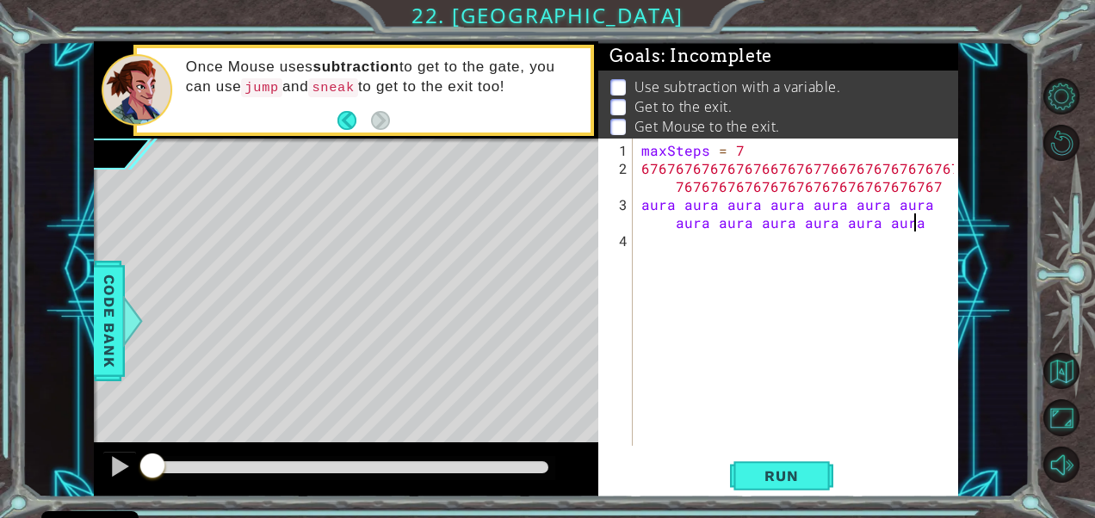
scroll to position [0, 32]
type textarea "aura aura aura aura aura aura aura aura aura aura aura aura aura"
click at [634, 244] on div "aura aura aura aura aura aura aura aura aura aura aura aura aura 1 2 3 4 maxSte…" at bounding box center [775, 292] width 355 height 307
click at [646, 238] on div "maxSteps = 7 67676767676767667676776676767676767676 767676767676767676767676767…" at bounding box center [800, 312] width 325 height 343
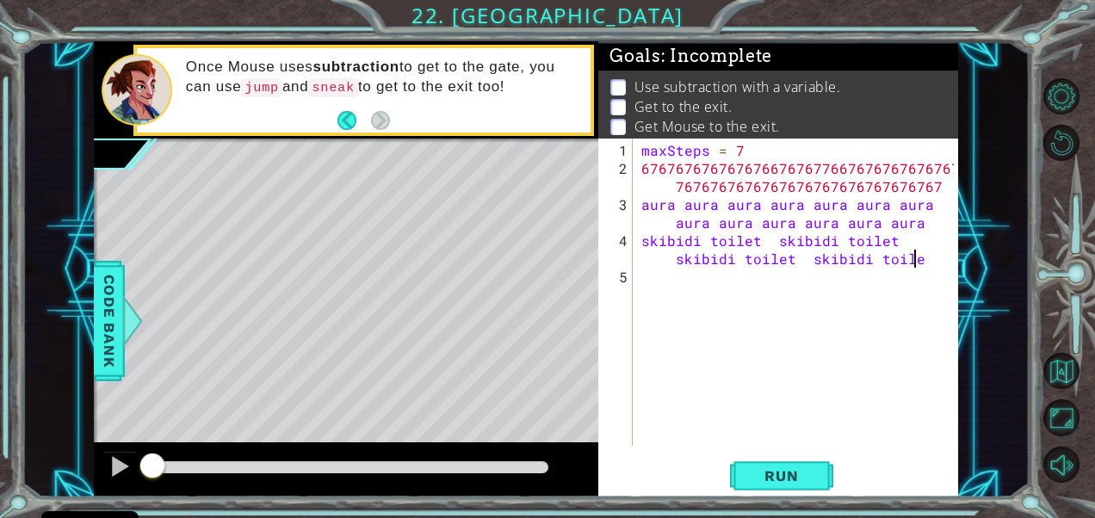
scroll to position [0, 31]
type textarea "skibidi toilet skibidi toilet skibidi toilet skibidi toilet"
click at [651, 293] on div "maxSteps = 7 67676767676767667676776676767676767676 767676767676767676767676767…" at bounding box center [800, 312] width 325 height 343
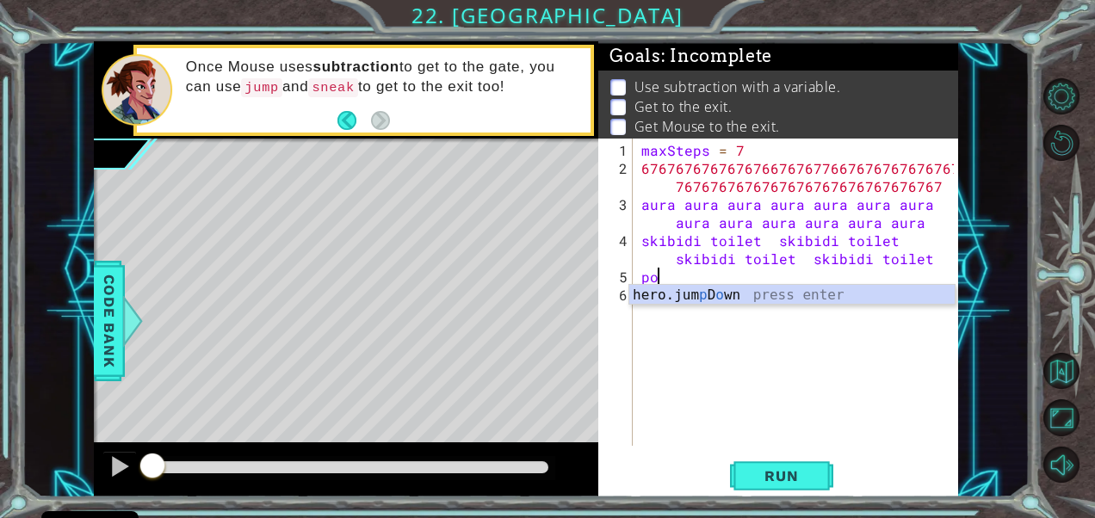
scroll to position [0, 0]
type textarea "p"
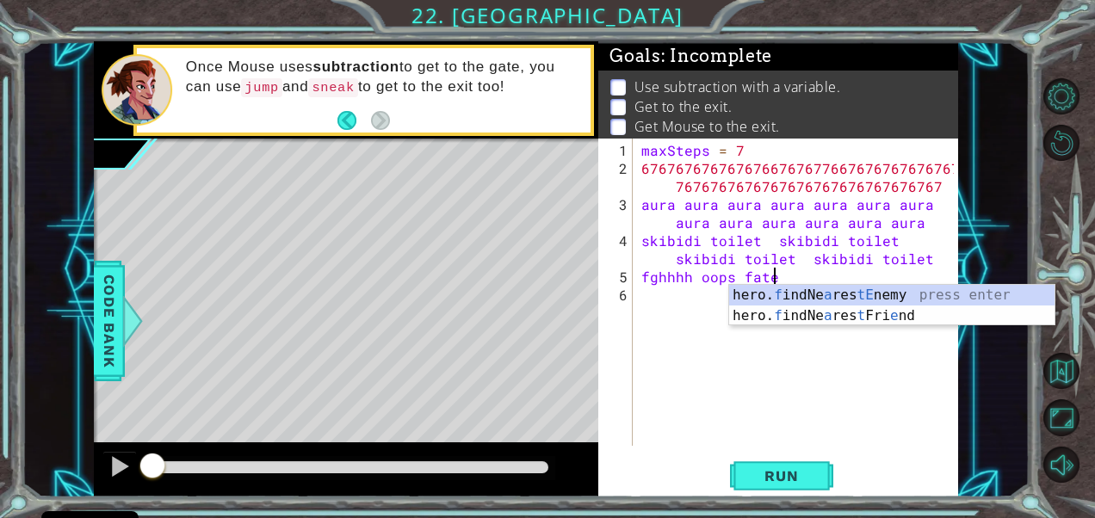
scroll to position [0, 7]
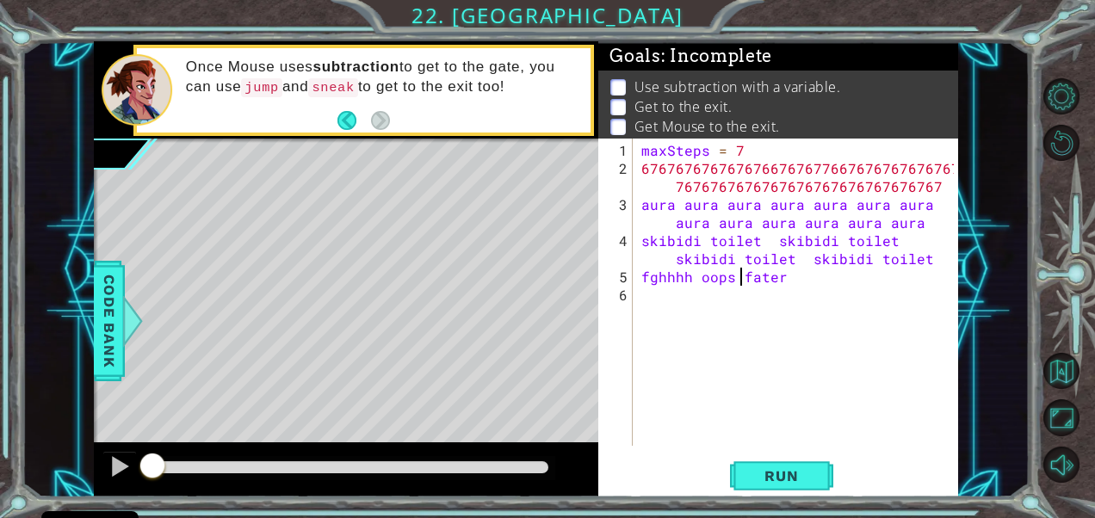
click at [742, 277] on div "maxSteps = 7 67676767676767667676776676767676767676 767676767676767676767676767…" at bounding box center [800, 312] width 325 height 343
click at [807, 275] on div "maxSteps = 7 67676767676767667676776676767676767676 767676767676767676767676767…" at bounding box center [800, 312] width 325 height 343
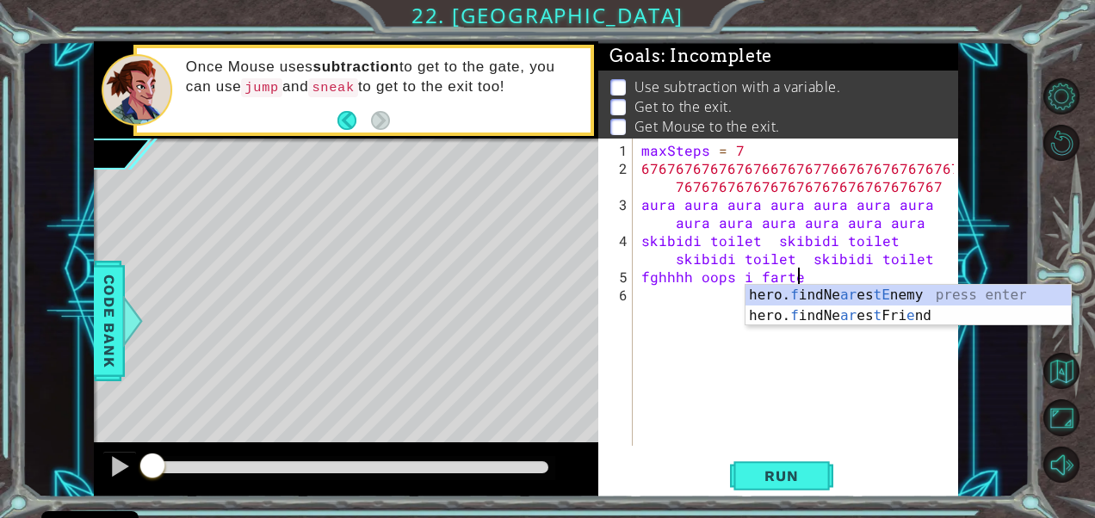
scroll to position [0, 9]
type textarea "fghhhh oops i farted"
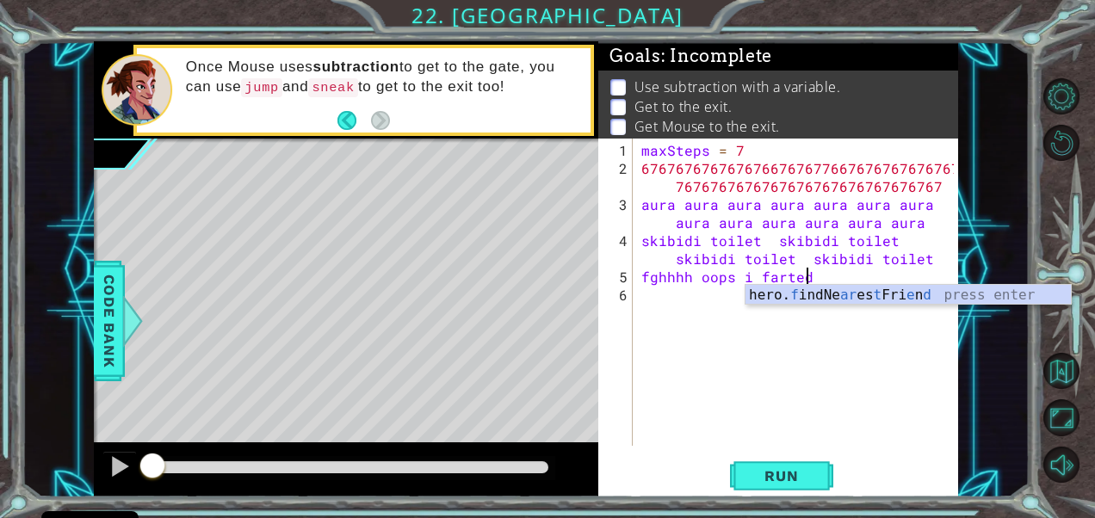
click at [804, 377] on div "maxSteps = 7 67676767676767667676776676767676767676 767676767676767676767676767…" at bounding box center [800, 312] width 325 height 343
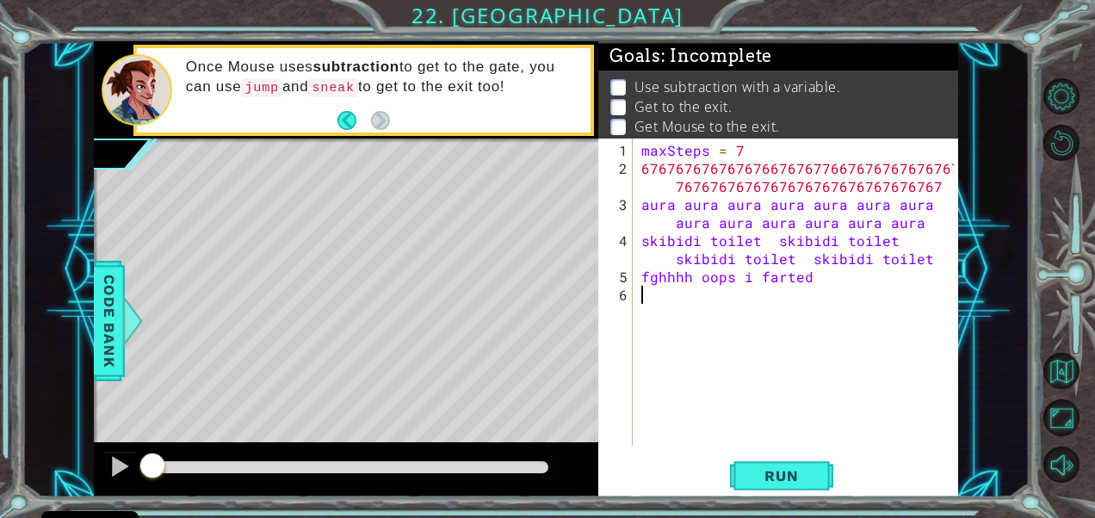
scroll to position [0, 0]
drag, startPoint x: 642, startPoint y: 274, endPoint x: 875, endPoint y: 279, distance: 232.5
click at [875, 279] on div "maxSteps = 7 67676767676767667676776676767676767676 767676767676767676767676767…" at bounding box center [800, 312] width 325 height 343
type textarea "fghhhh oops i farted"
type textarea "skibidi toilet skibidi toilet skibidi toilet skibidi t"
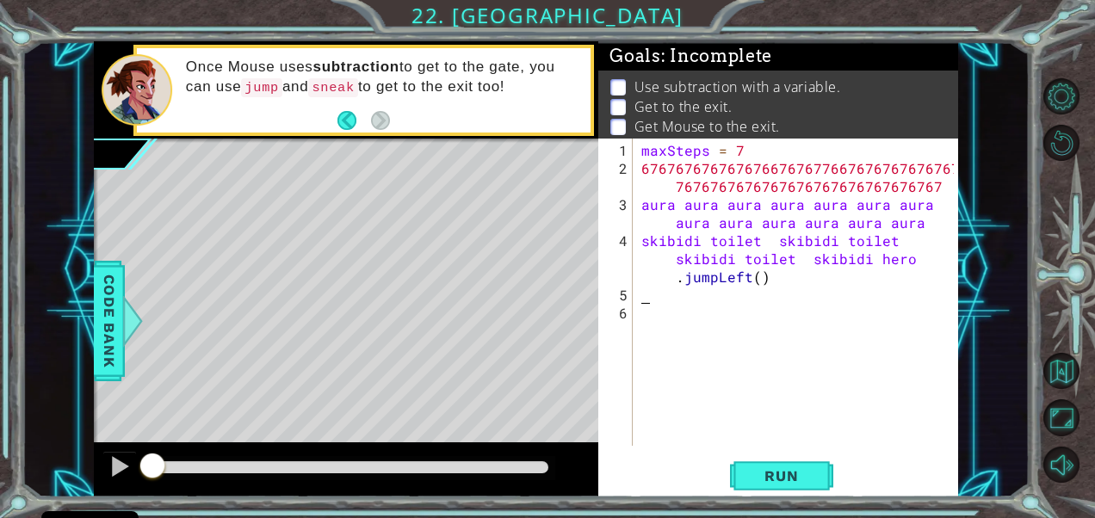
type textarea "]#"
type textarea "]"
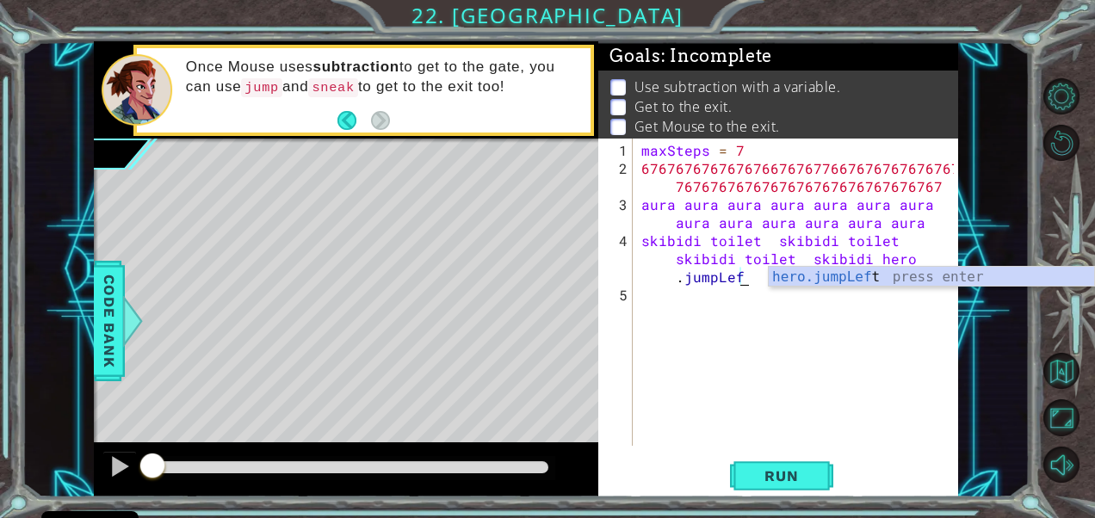
type textarea "skibidi toilet skibidi toilet skibidi toilet skibidi hero.jumpL"
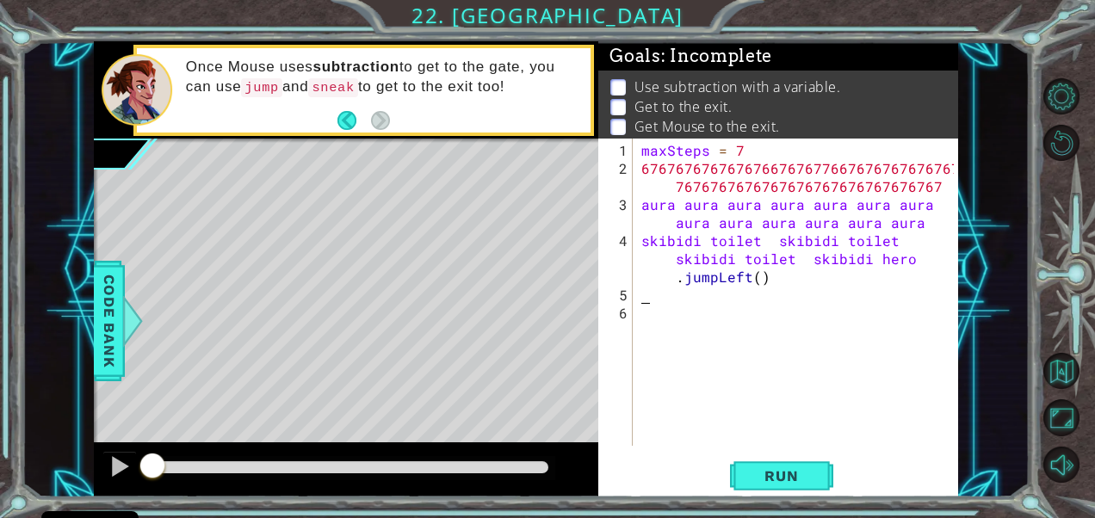
click at [813, 284] on div "maxSteps = 7 67676767676767667676776676767676767676 767676767676767676767676767…" at bounding box center [800, 312] width 325 height 343
click at [773, 282] on div "maxSteps = 7 67676767676767667676776676767676767676 767676767676767676767676767…" at bounding box center [800, 312] width 325 height 343
click at [769, 272] on div "maxSteps = 7 67676767676767667676776676767676767676 767676767676767676767676767…" at bounding box center [800, 312] width 325 height 343
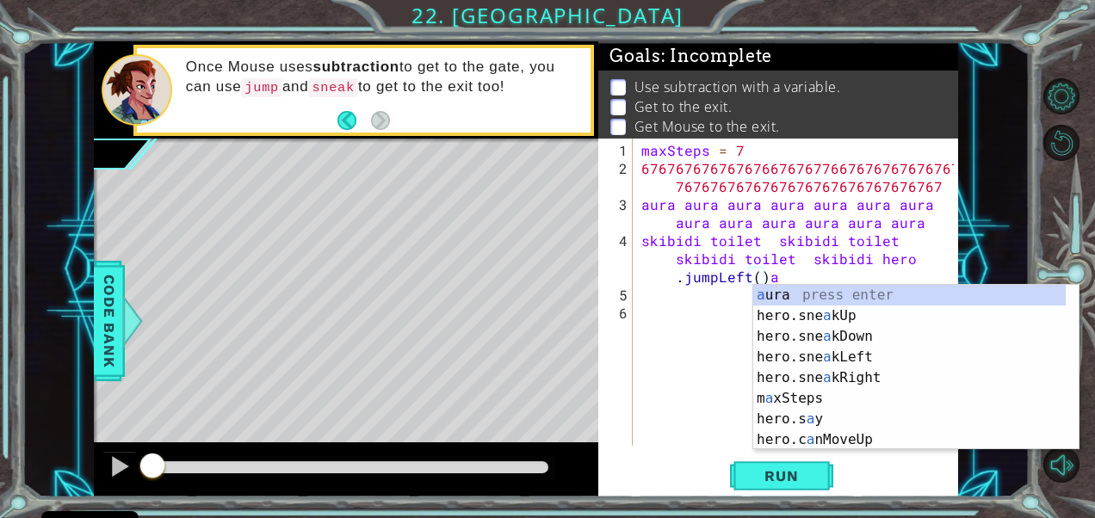
type textarea "skibidi toilet skibidi toilet skibidi toilet skibidi hero.jumpLeft()a"
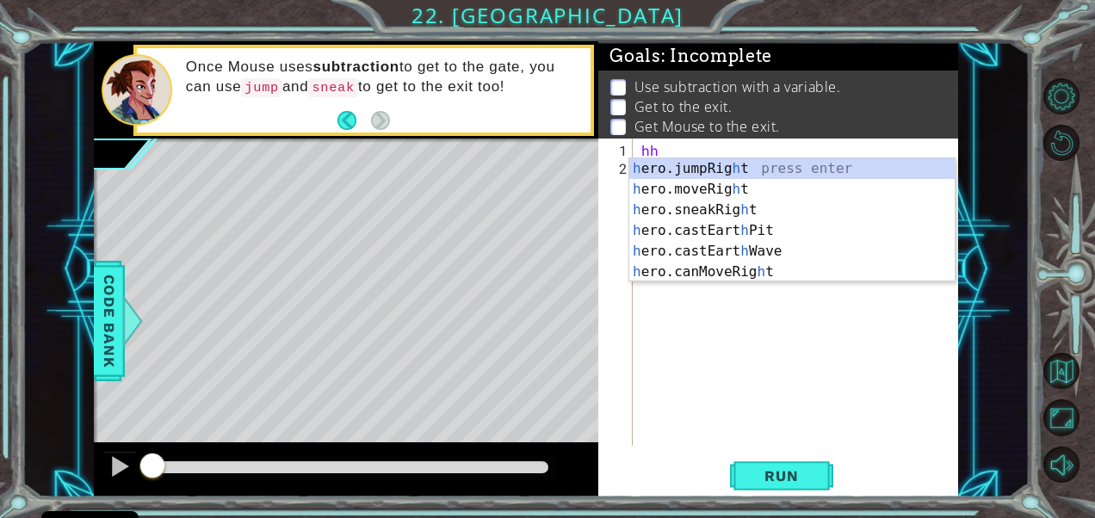
type textarea "h"
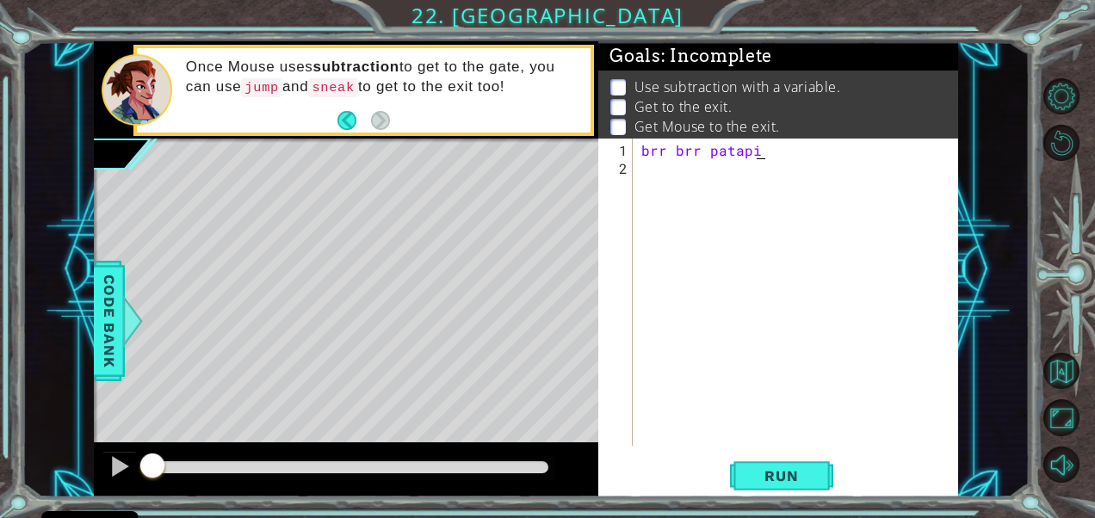
scroll to position [0, 7]
type textarea "brr brr patapim"
